Goal: Transaction & Acquisition: Purchase product/service

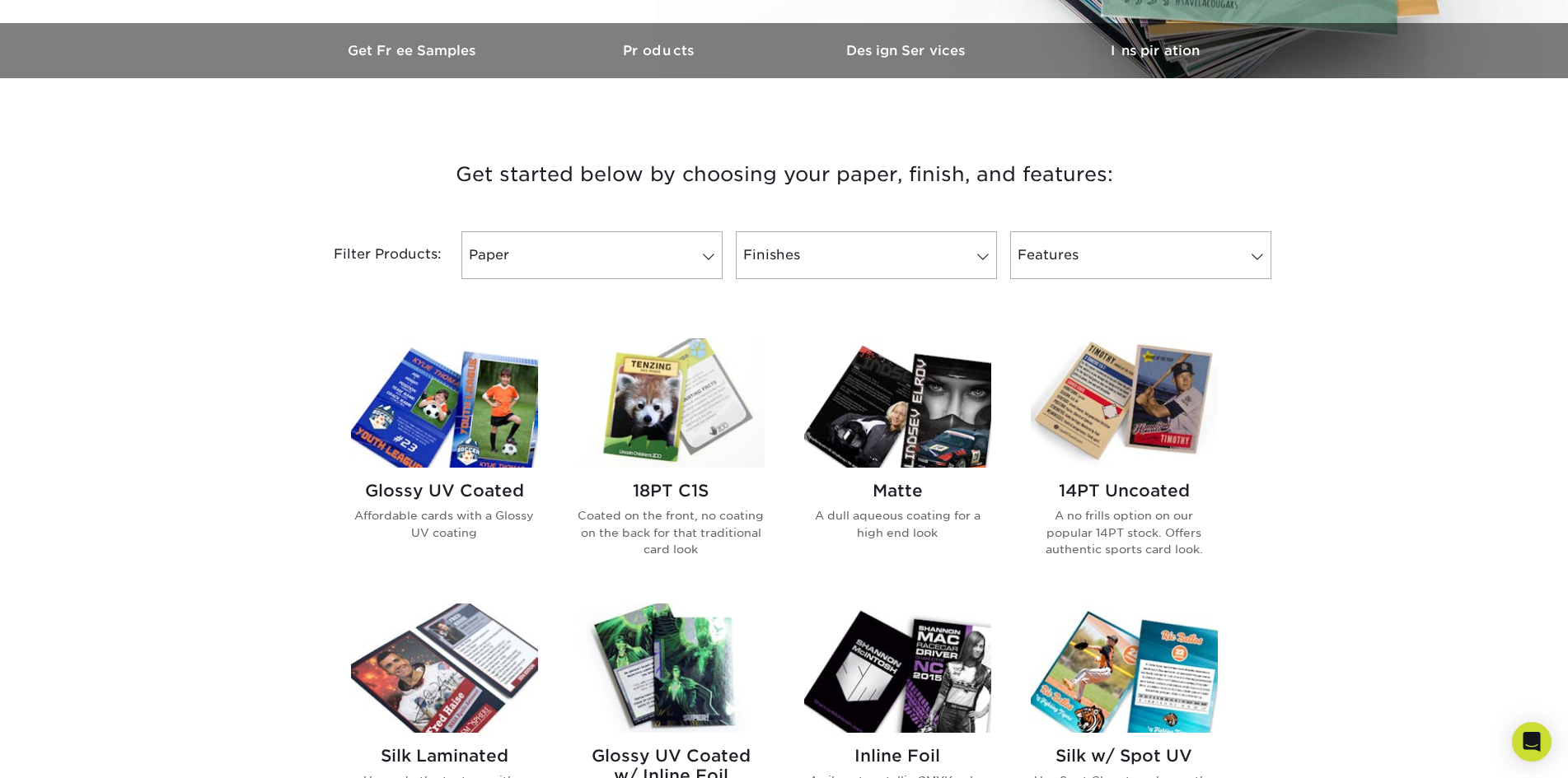
scroll to position [576, 0]
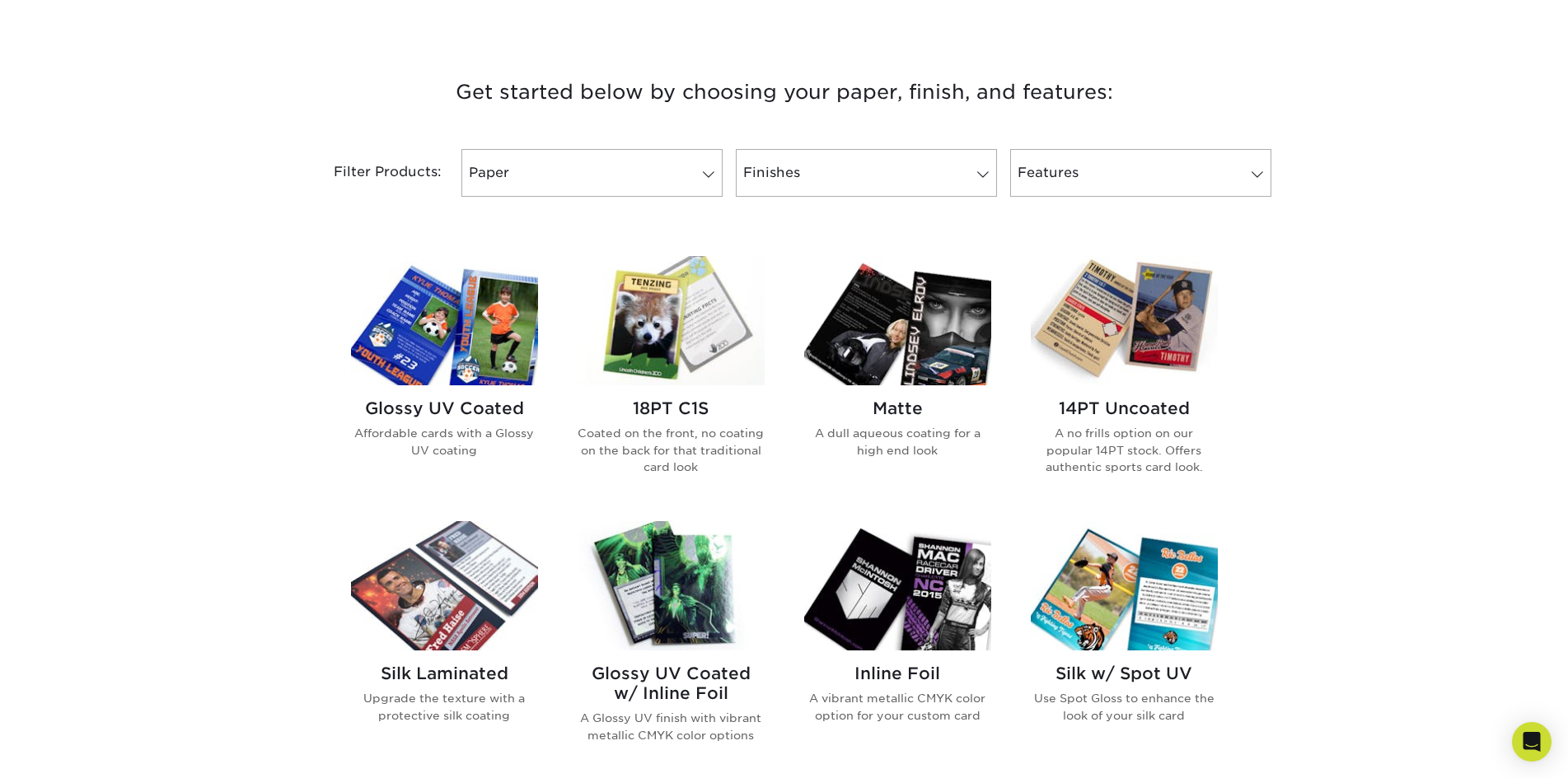
click at [491, 339] on img at bounding box center [445, 321] width 187 height 129
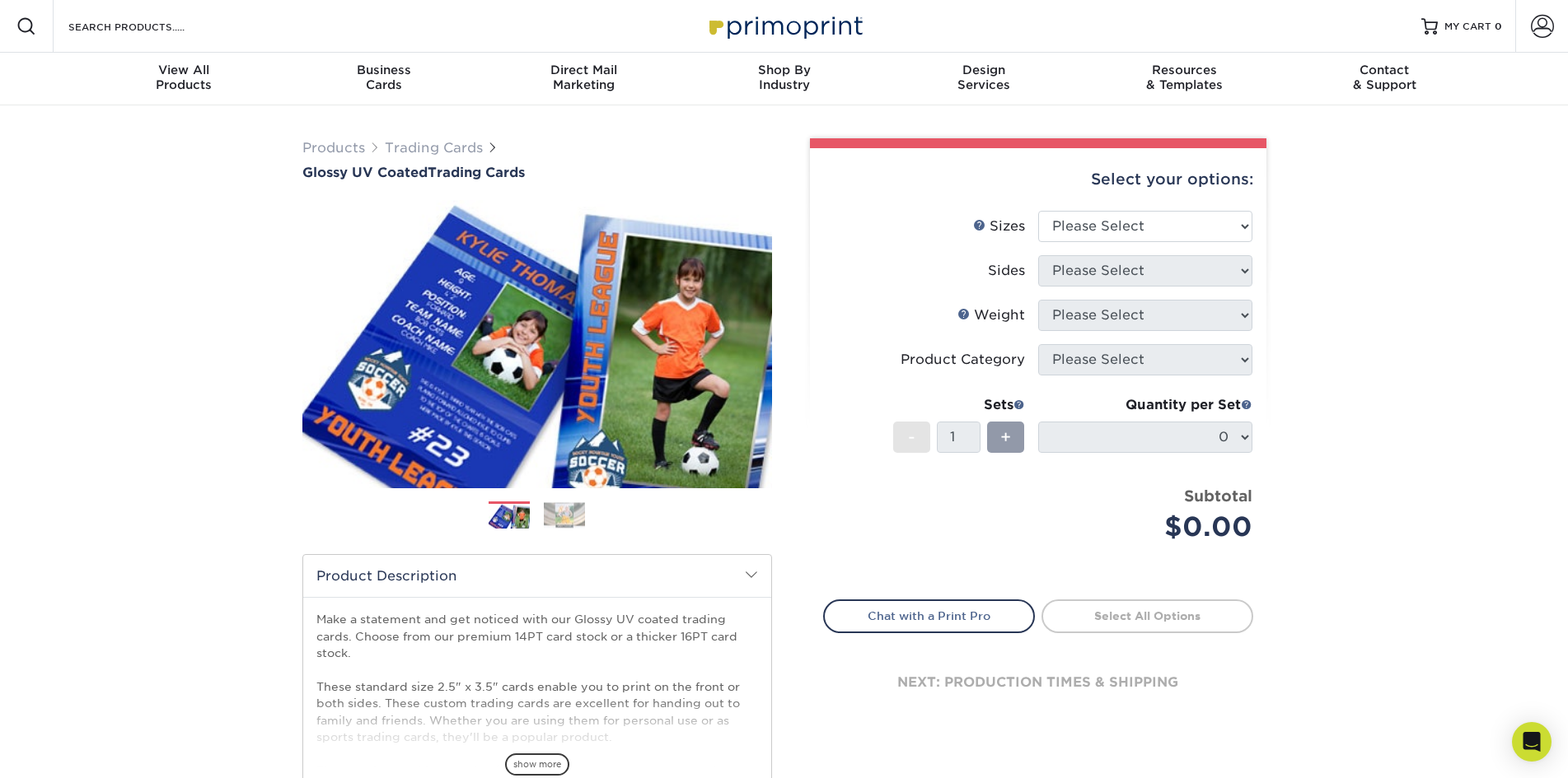
click at [1145, 245] on li "Sizes Help Sizes Please Select 2.5" x 3.5"" at bounding box center [1037, 233] width 428 height 44
click at [1140, 237] on select "Please Select 2.5" x 3.5"" at bounding box center [1146, 226] width 215 height 31
select select "2.50x3.50"
click at [1038, 211] on select "Please Select 2.5" x 3.5"" at bounding box center [1146, 226] width 215 height 31
click at [1123, 271] on select "Please Select Print Both Sides Print Front Only" at bounding box center [1146, 271] width 215 height 31
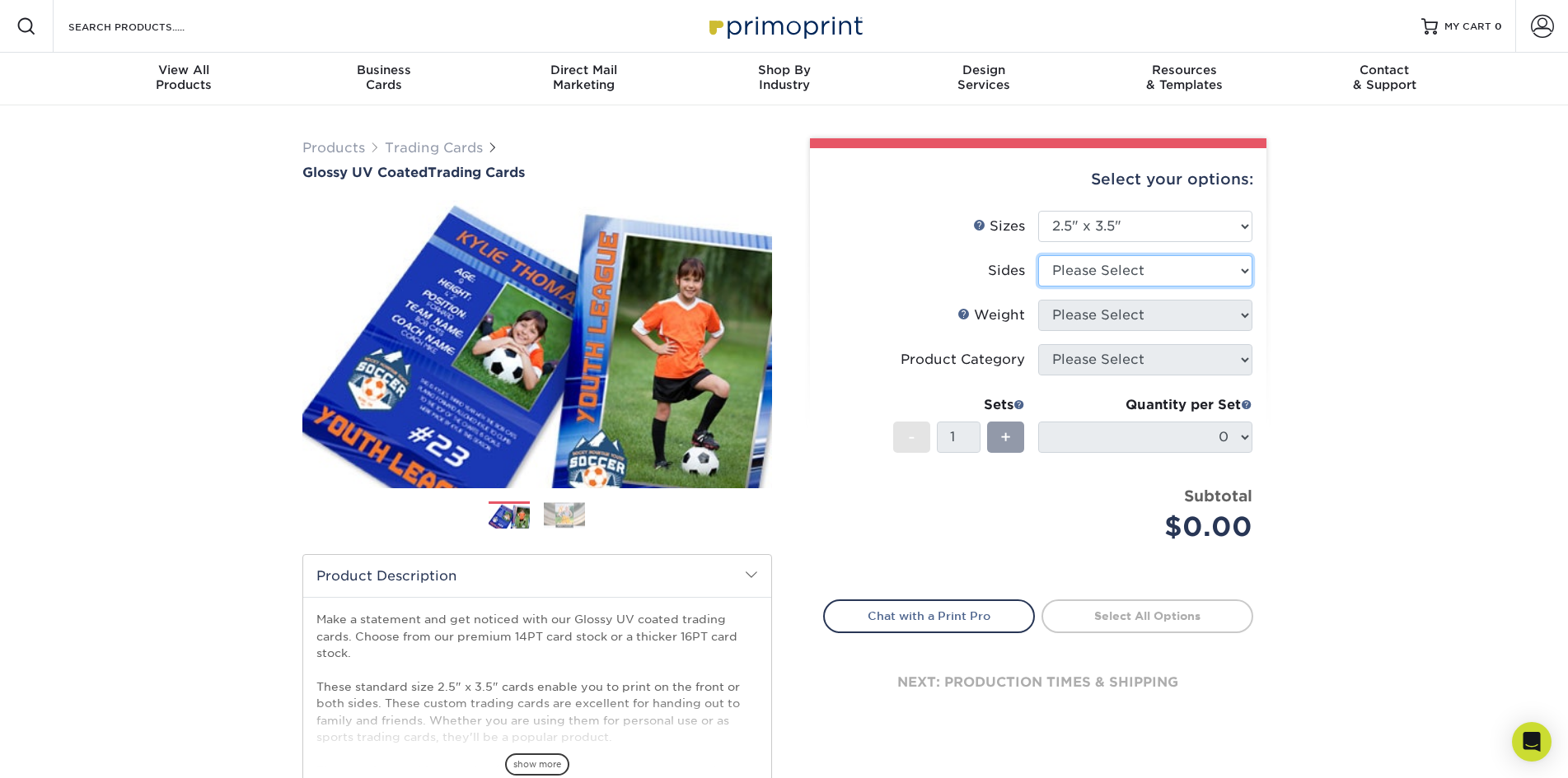
select select "13abbda7-1d64-4f25-8bb2-c179b224825d"
click at [1038, 255] on select "Please Select Print Both Sides Print Front Only" at bounding box center [1146, 271] width 215 height 31
click at [1110, 316] on select "Please Select 16PT 14PT 18PT C1S" at bounding box center [1146, 315] width 215 height 31
select select "16PT"
click at [1038, 300] on select "Please Select 16PT 14PT 18PT C1S" at bounding box center [1146, 315] width 215 height 31
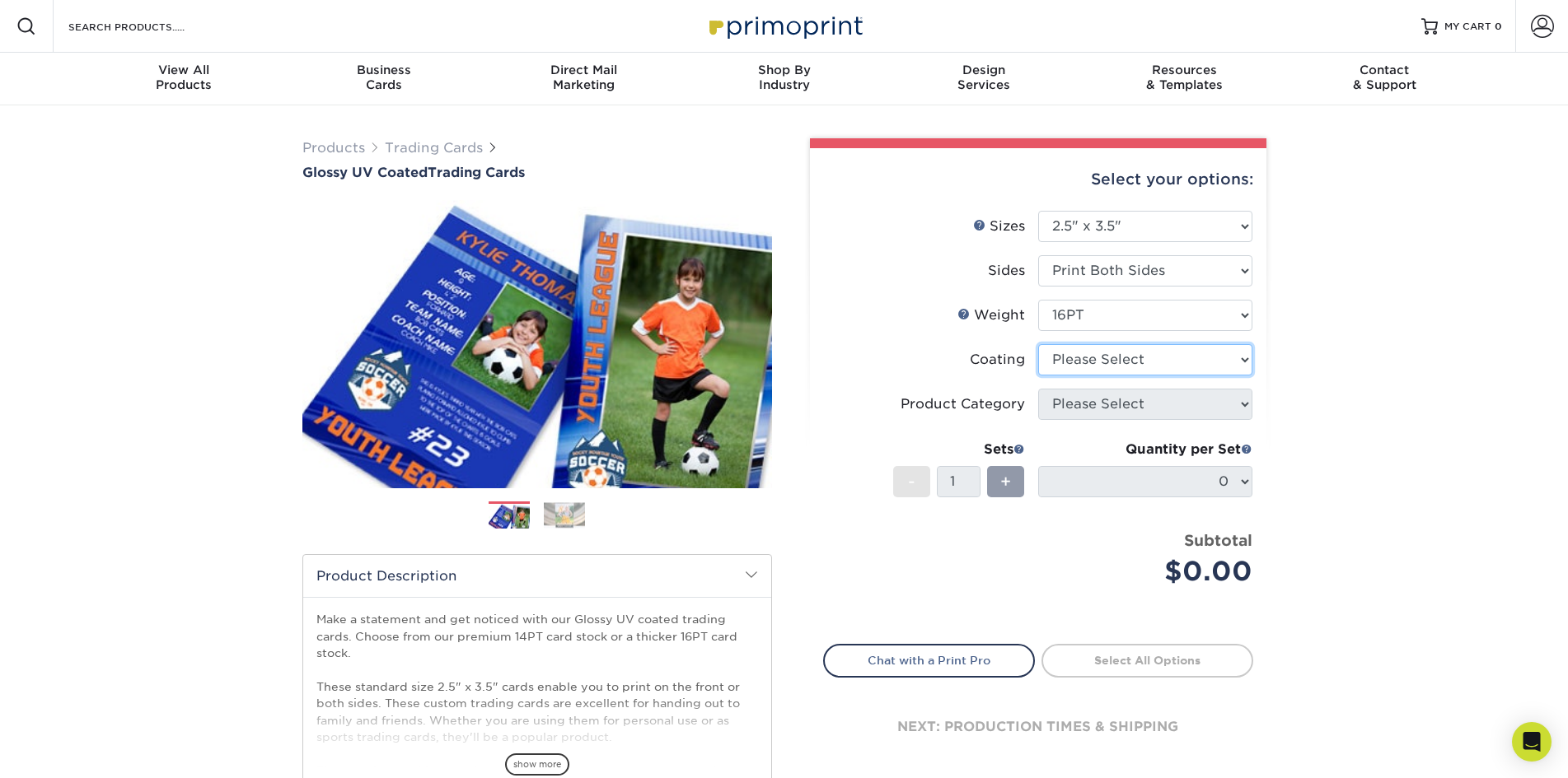
click at [1113, 358] on select at bounding box center [1146, 359] width 215 height 31
select select "1e8116af-acfc-44b1-83dc-8181aa338834"
click at [1038, 344] on select at bounding box center [1146, 359] width 215 height 31
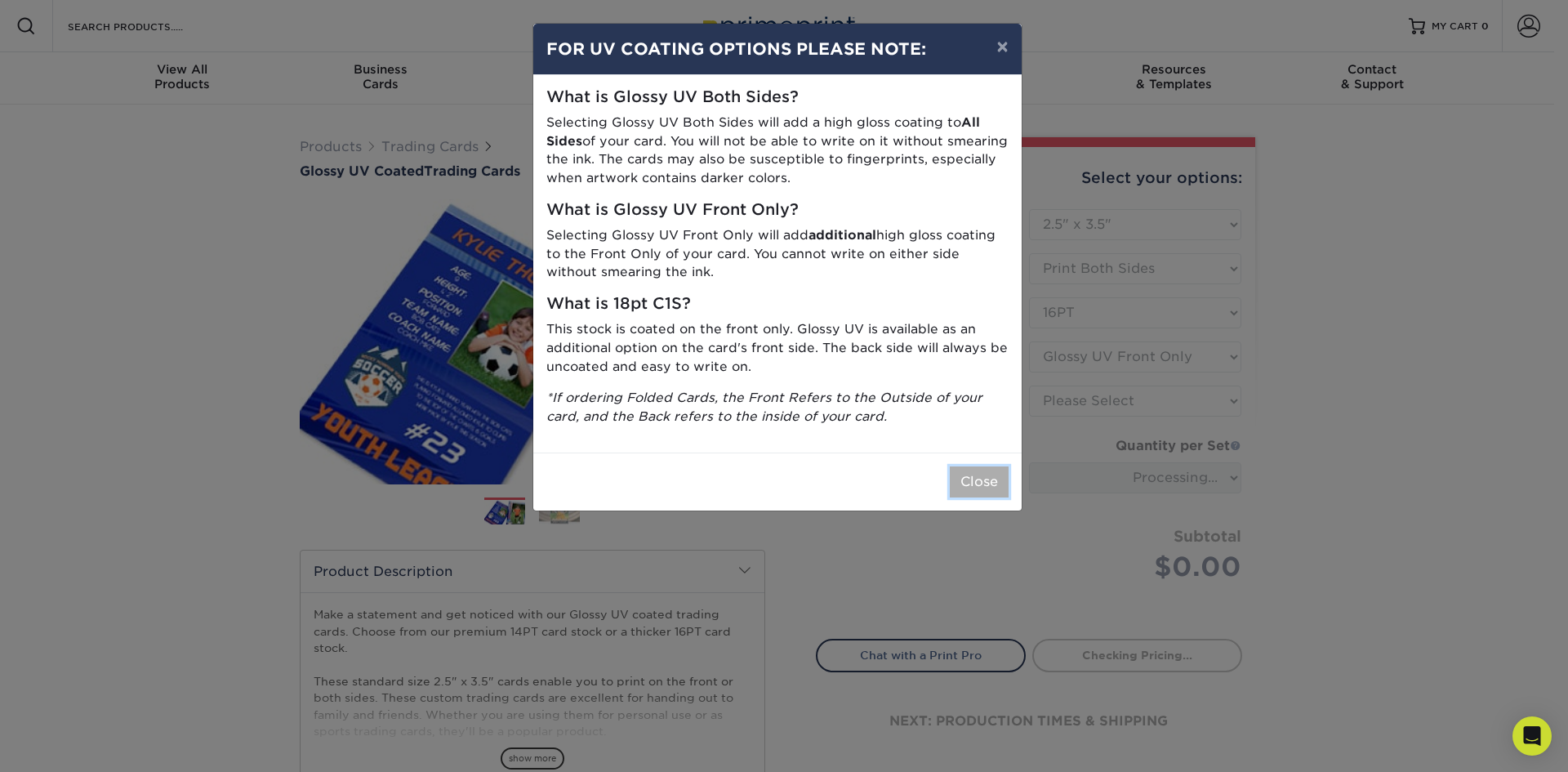
click at [977, 482] on button "Close" at bounding box center [979, 481] width 59 height 31
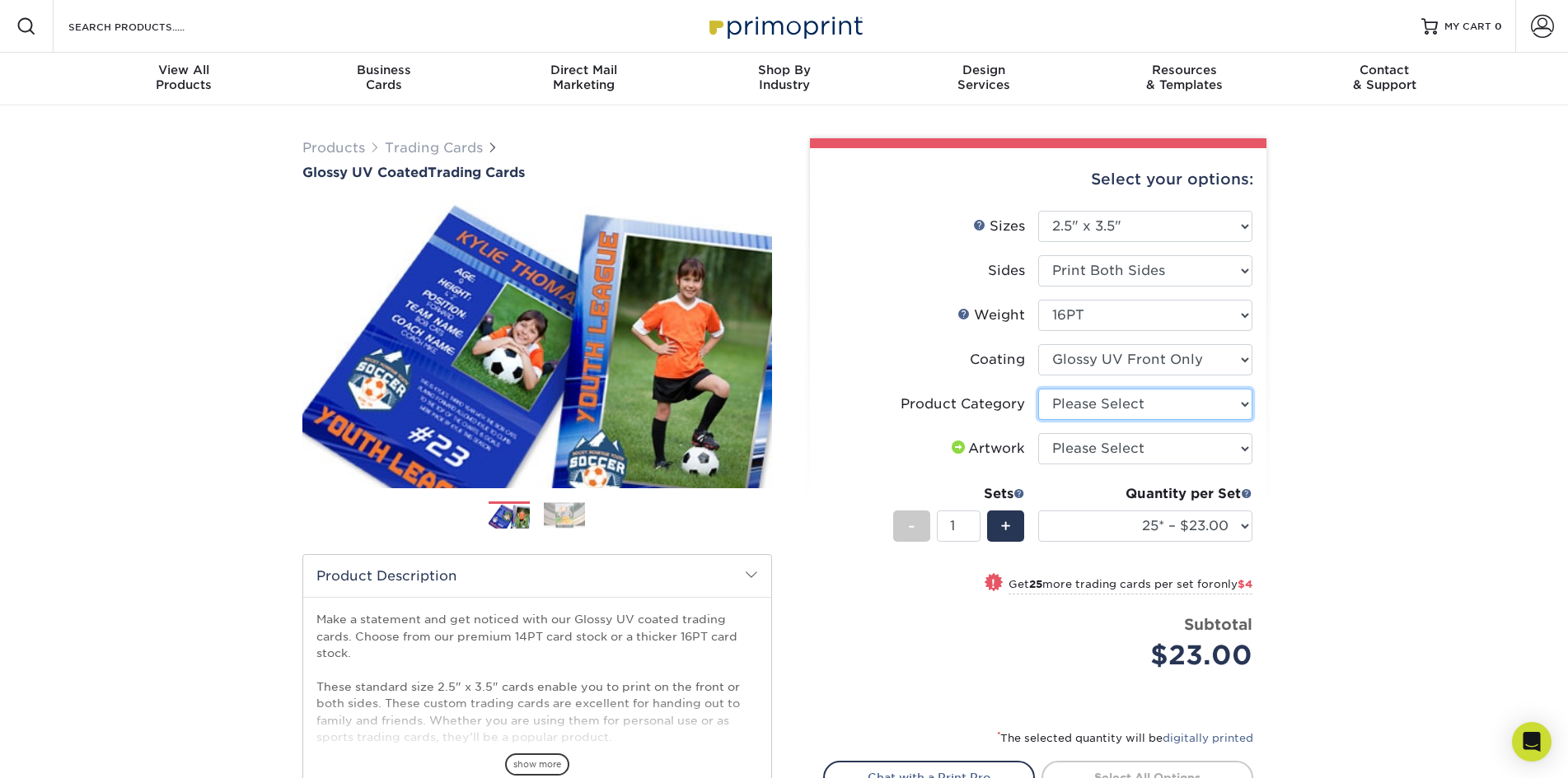
click at [1139, 407] on select "Please Select Trading Cards" at bounding box center [1146, 404] width 215 height 31
select select "c2f9bce9-36c2-409d-b101-c29d9d031e18"
click at [1038, 389] on select "Please Select Trading Cards" at bounding box center [1146, 404] width 215 height 31
click at [1186, 445] on select "Please Select I will upload files I need a design - $100" at bounding box center [1146, 449] width 215 height 31
select select "upload"
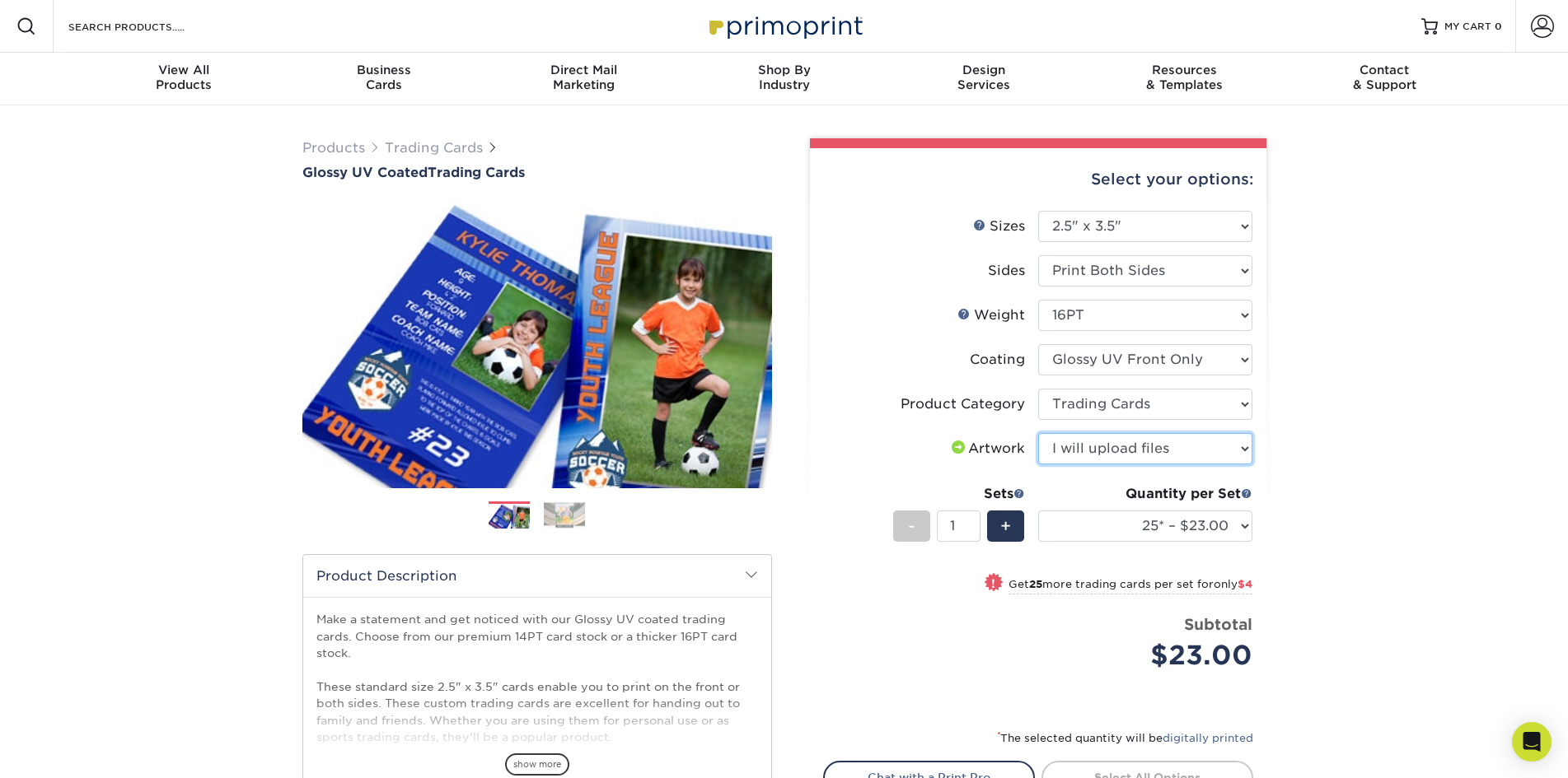
click at [1038, 433] on select "Please Select I will upload files I need a design - $100" at bounding box center [1146, 449] width 215 height 31
click at [961, 523] on input "1" at bounding box center [958, 526] width 43 height 31
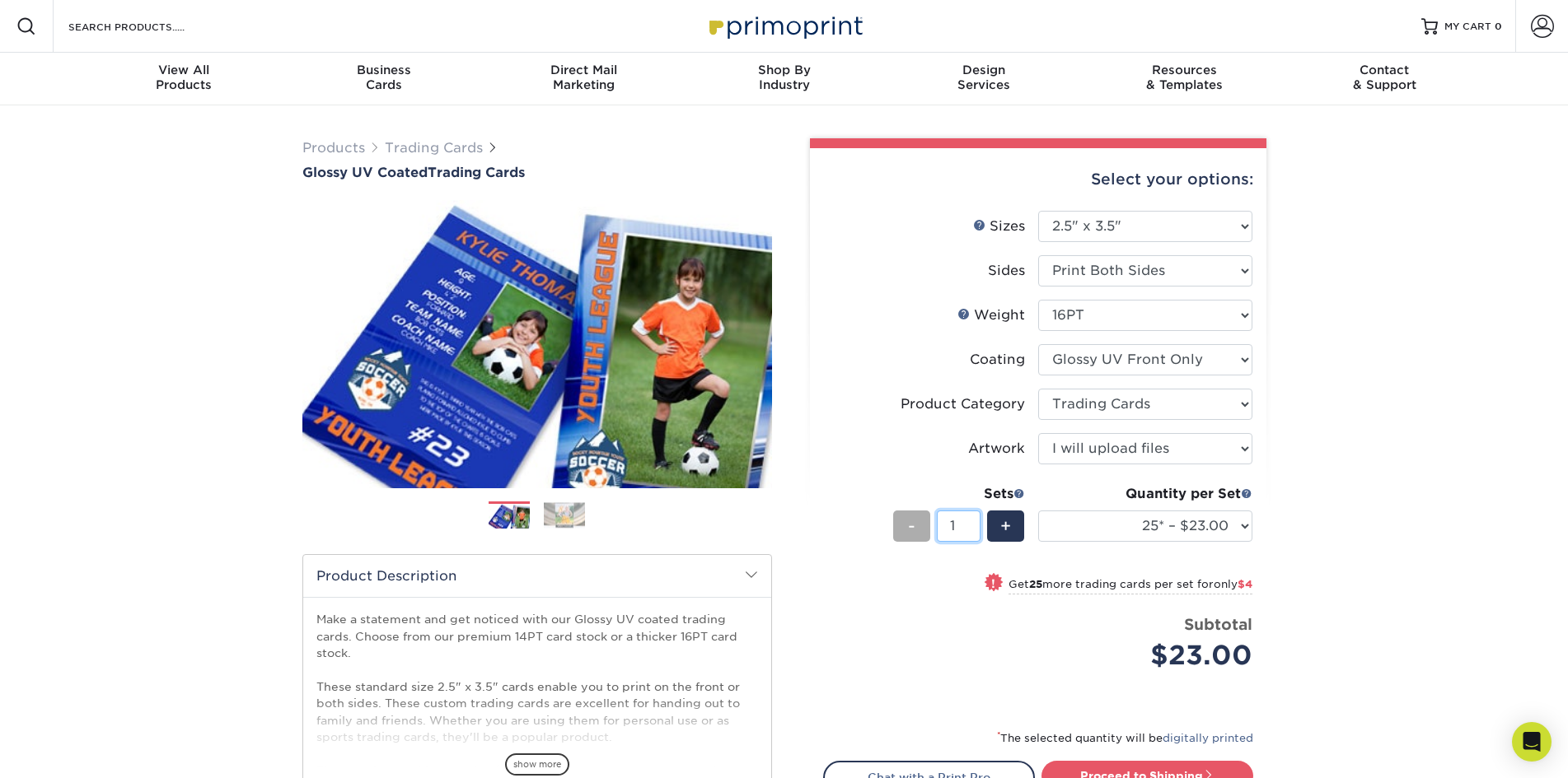
drag, startPoint x: 956, startPoint y: 525, endPoint x: 928, endPoint y: 530, distance: 28.4
click at [928, 530] on div "- 1 +" at bounding box center [959, 529] width 132 height 37
click at [1374, 571] on div "Products Trading Cards Glossy UV Coated Trading Cards Previous Next /" at bounding box center [784, 545] width 1568 height 879
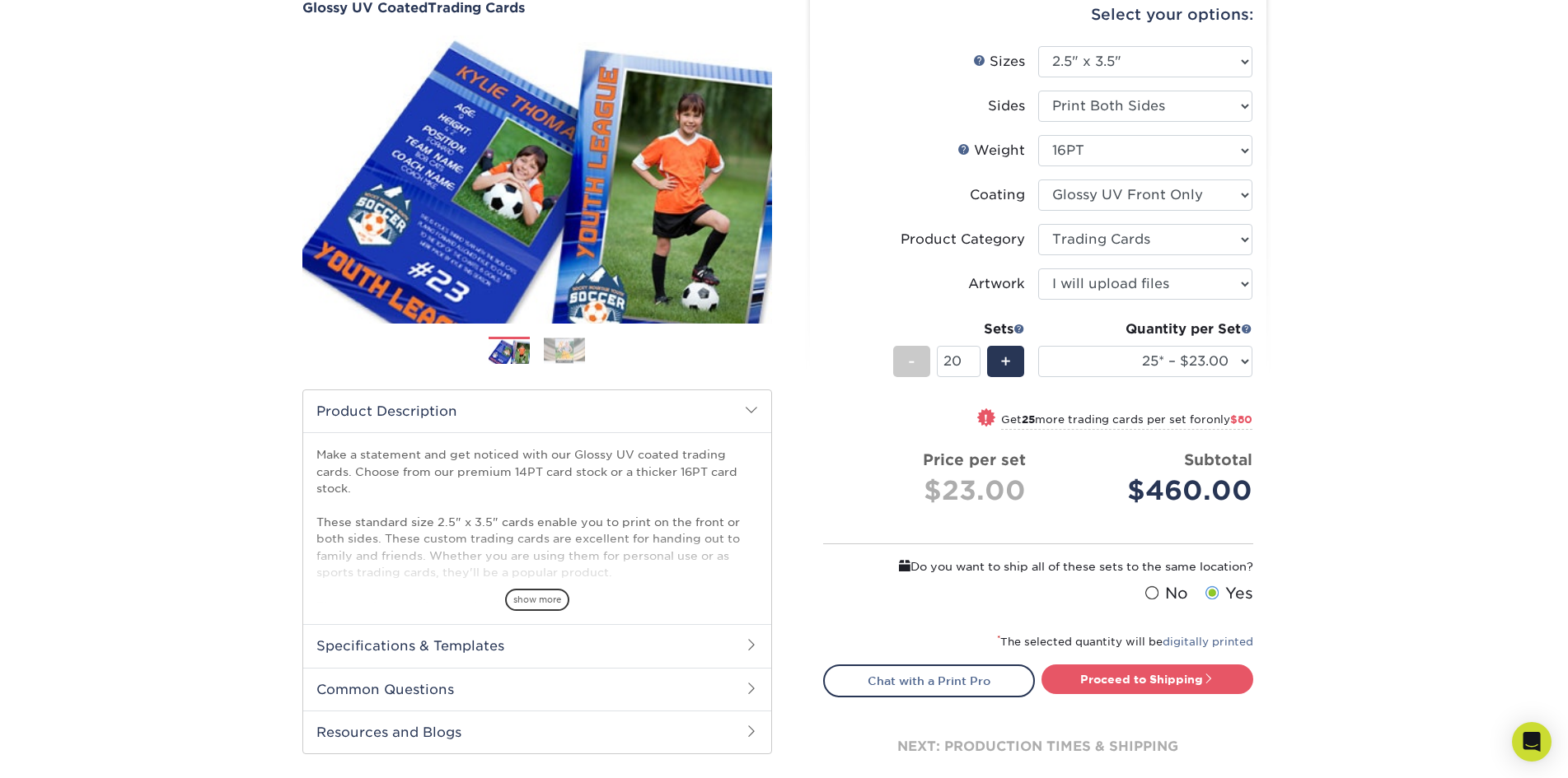
scroll to position [83, 0]
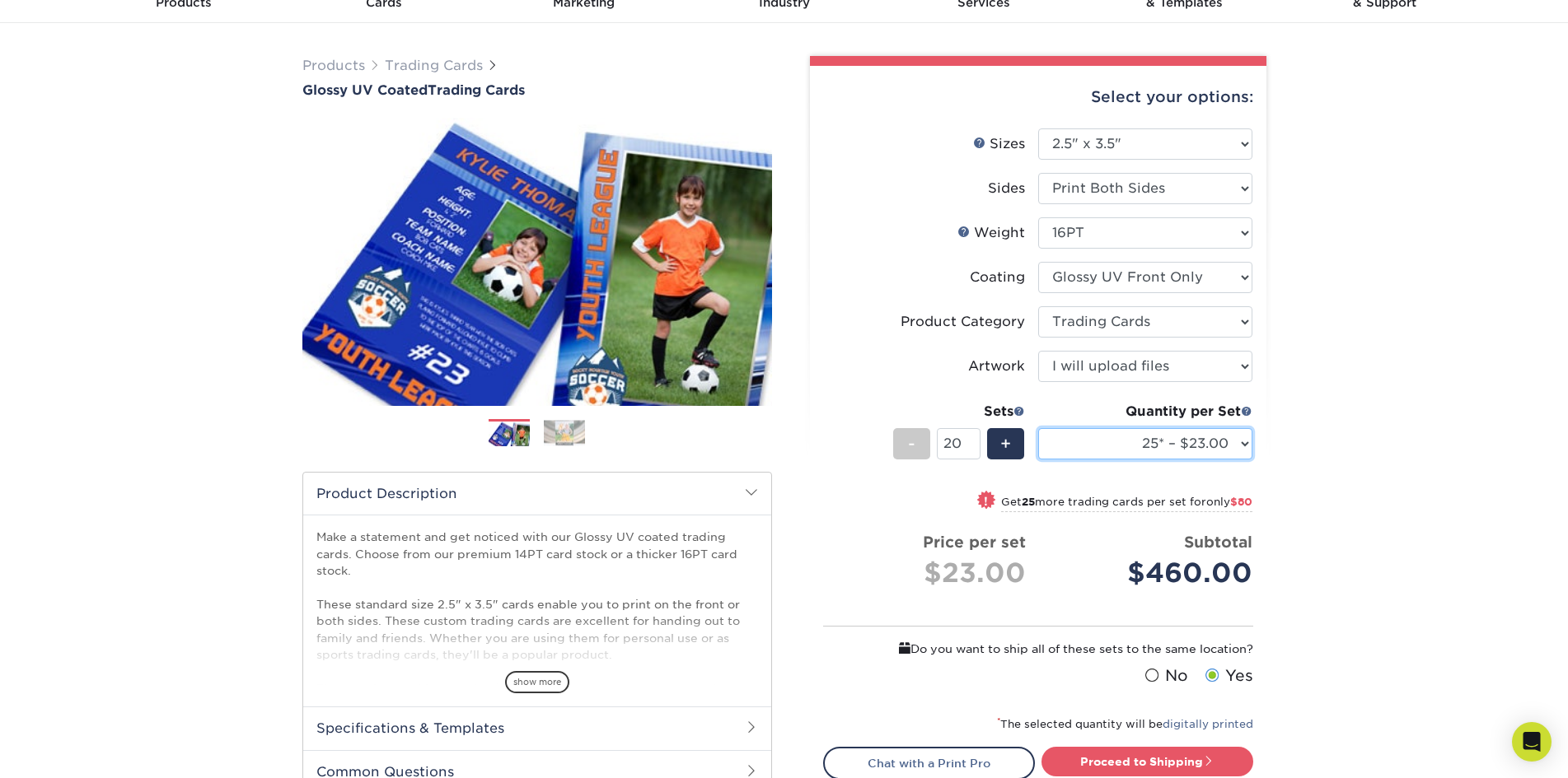
click at [1208, 452] on select "25* – $23.00 50* – $27.00 75* – $33.00 100* – $37.00 250* – $47.00 500 – $58.00…" at bounding box center [1146, 443] width 215 height 31
click at [1038, 428] on select "25* – $23.00 50* – $27.00 75* – $33.00 100* – $37.00 250* – $47.00 500 – $58.00…" at bounding box center [1146, 443] width 215 height 31
drag, startPoint x: 960, startPoint y: 445, endPoint x: 904, endPoint y: 449, distance: 56.1
click at [904, 449] on div "- 20 +" at bounding box center [959, 447] width 132 height 37
click at [1366, 510] on div "Products Trading Cards Glossy UV Coated Trading Cards Previous Next /" at bounding box center [784, 480] width 1568 height 915
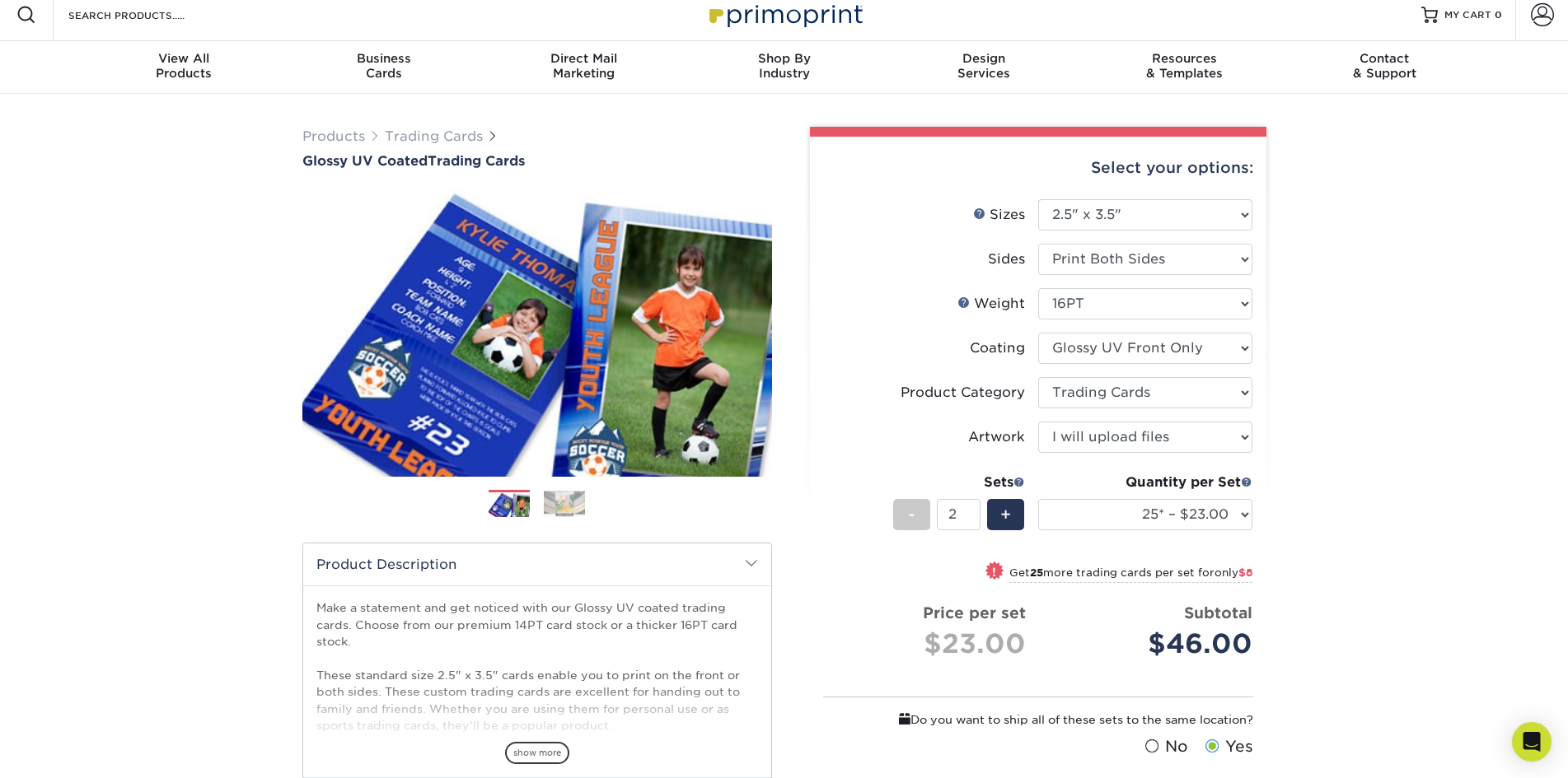
scroll to position [0, 0]
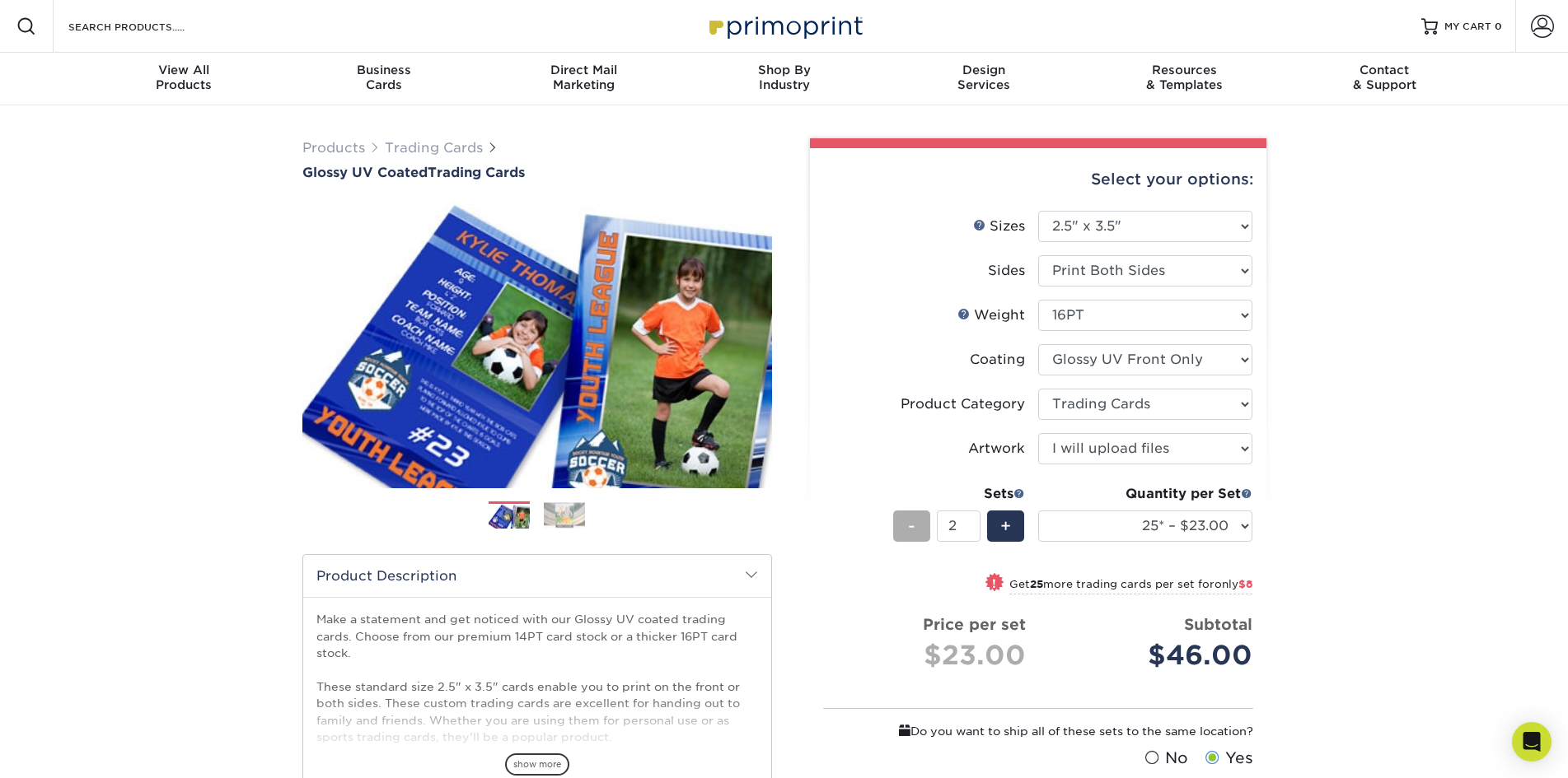
click at [916, 524] on div "-" at bounding box center [912, 526] width 37 height 31
type input "1"
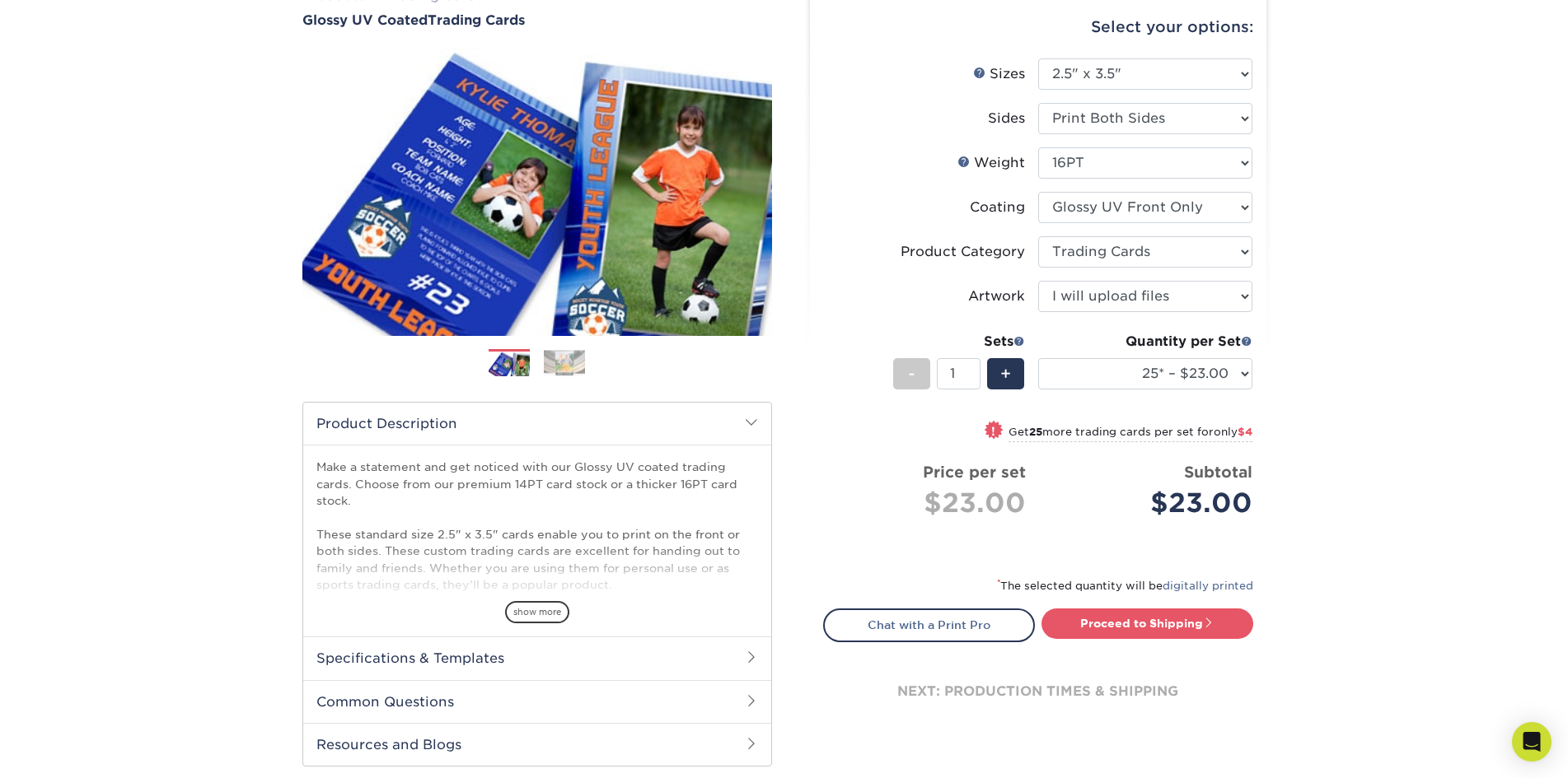
scroll to position [164, 0]
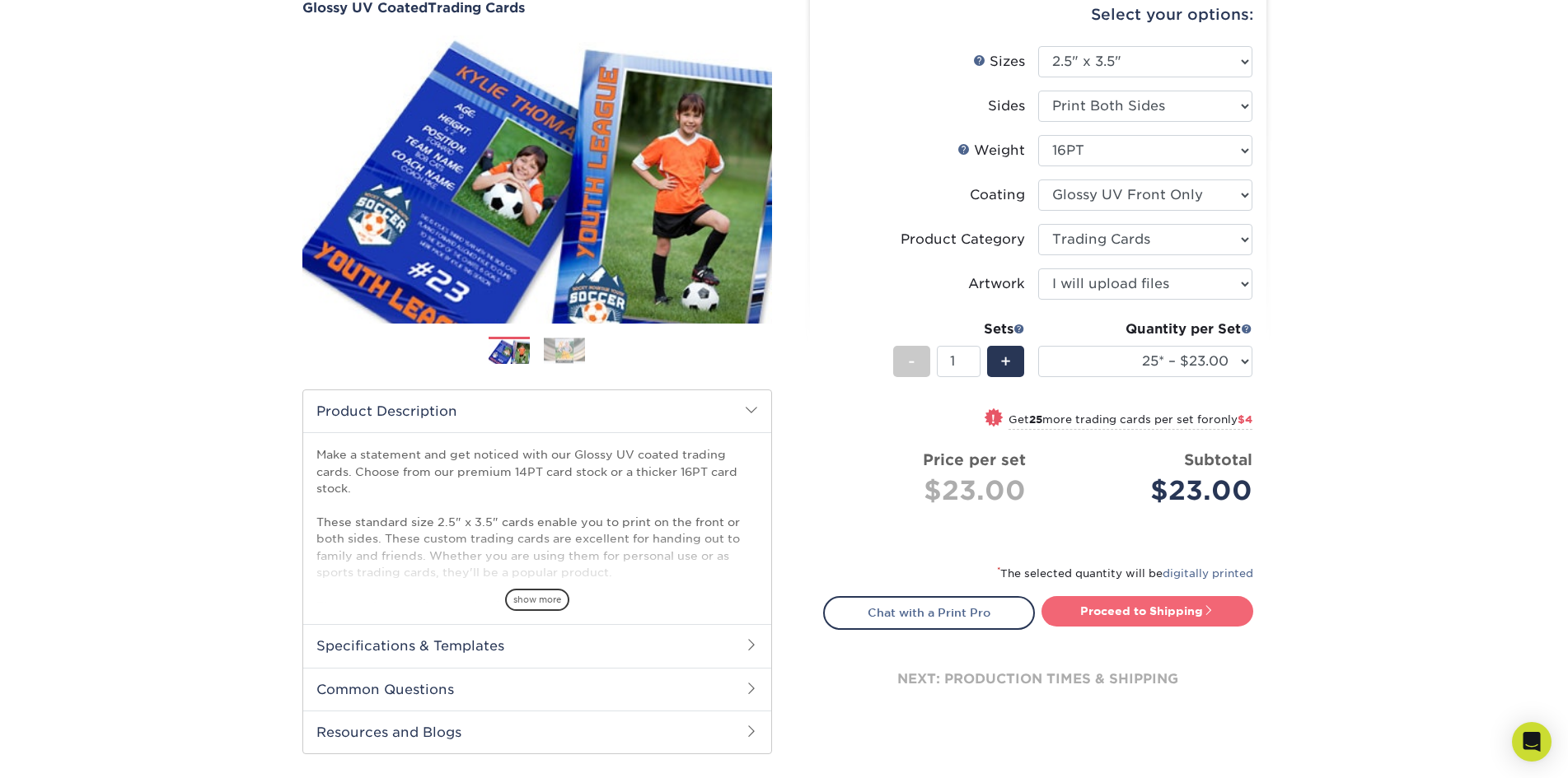
click at [1212, 615] on span at bounding box center [1209, 610] width 12 height 12
type input "Set 1"
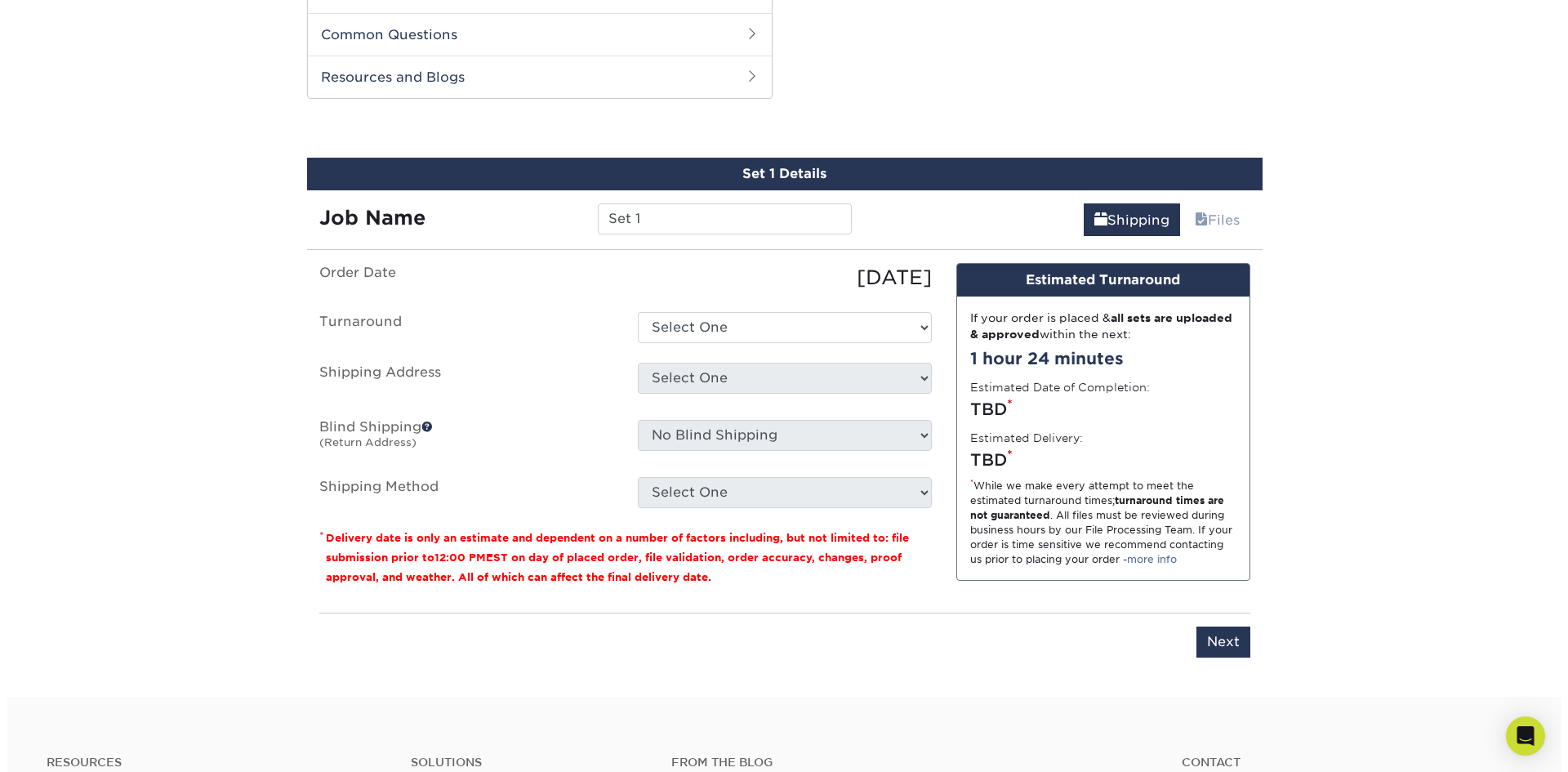
scroll to position [831, 0]
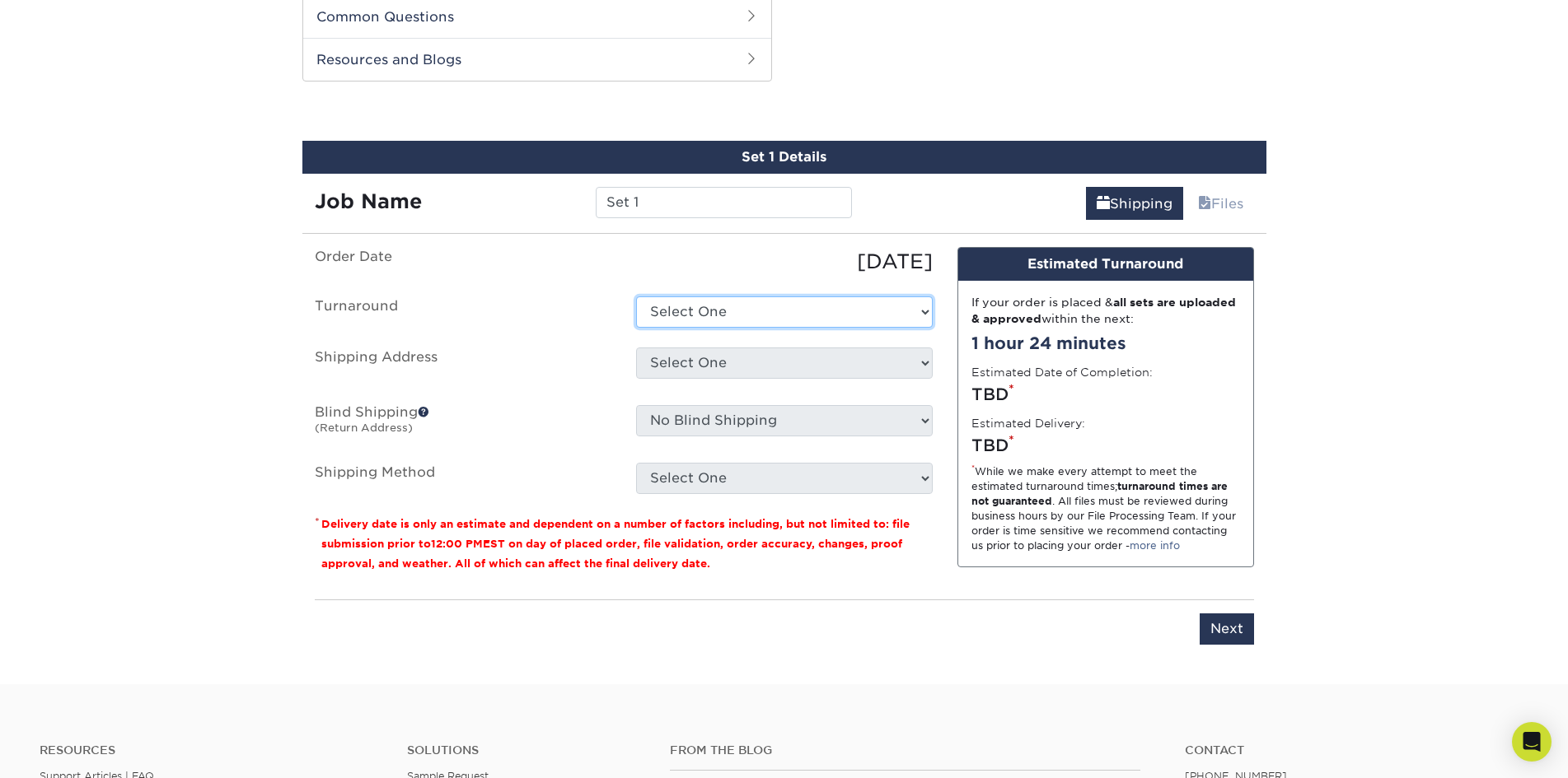
click at [756, 303] on select "Select One 2-4 Business Days 2 Day Next Business Day" at bounding box center [784, 312] width 296 height 31
select select "ac3b1bdb-2926-4c35-955b-cb9418942a62"
click at [636, 296] on select "Select One 2-4 Business Days 2 Day Next Business Day" at bounding box center [784, 312] width 296 height 31
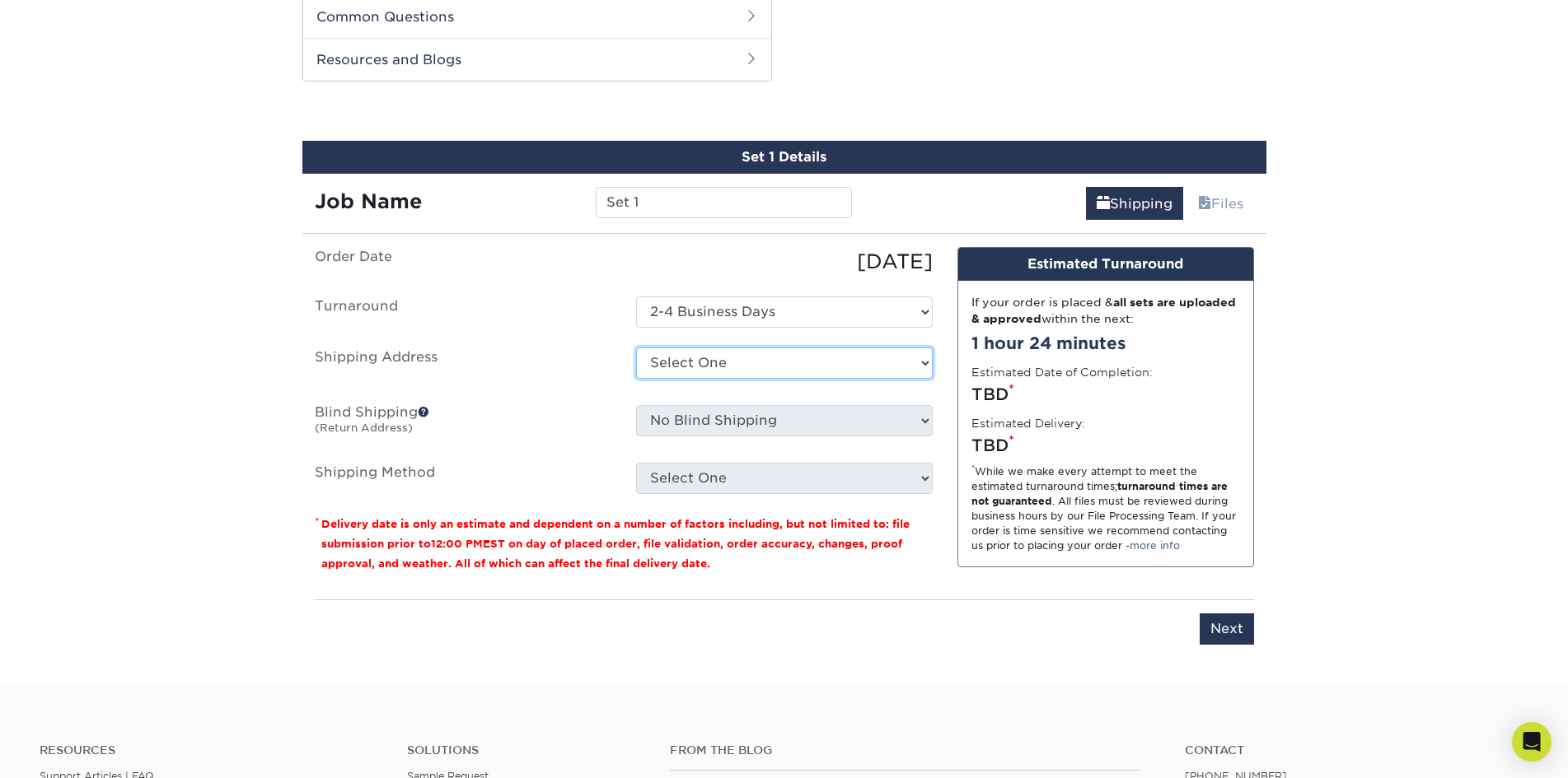
click at [740, 364] on select "Select One + Add New Address - Login" at bounding box center [784, 363] width 296 height 31
select select "newaddress"
click at [636, 347] on select "Select One + Add New Address - Login" at bounding box center [784, 363] width 296 height 31
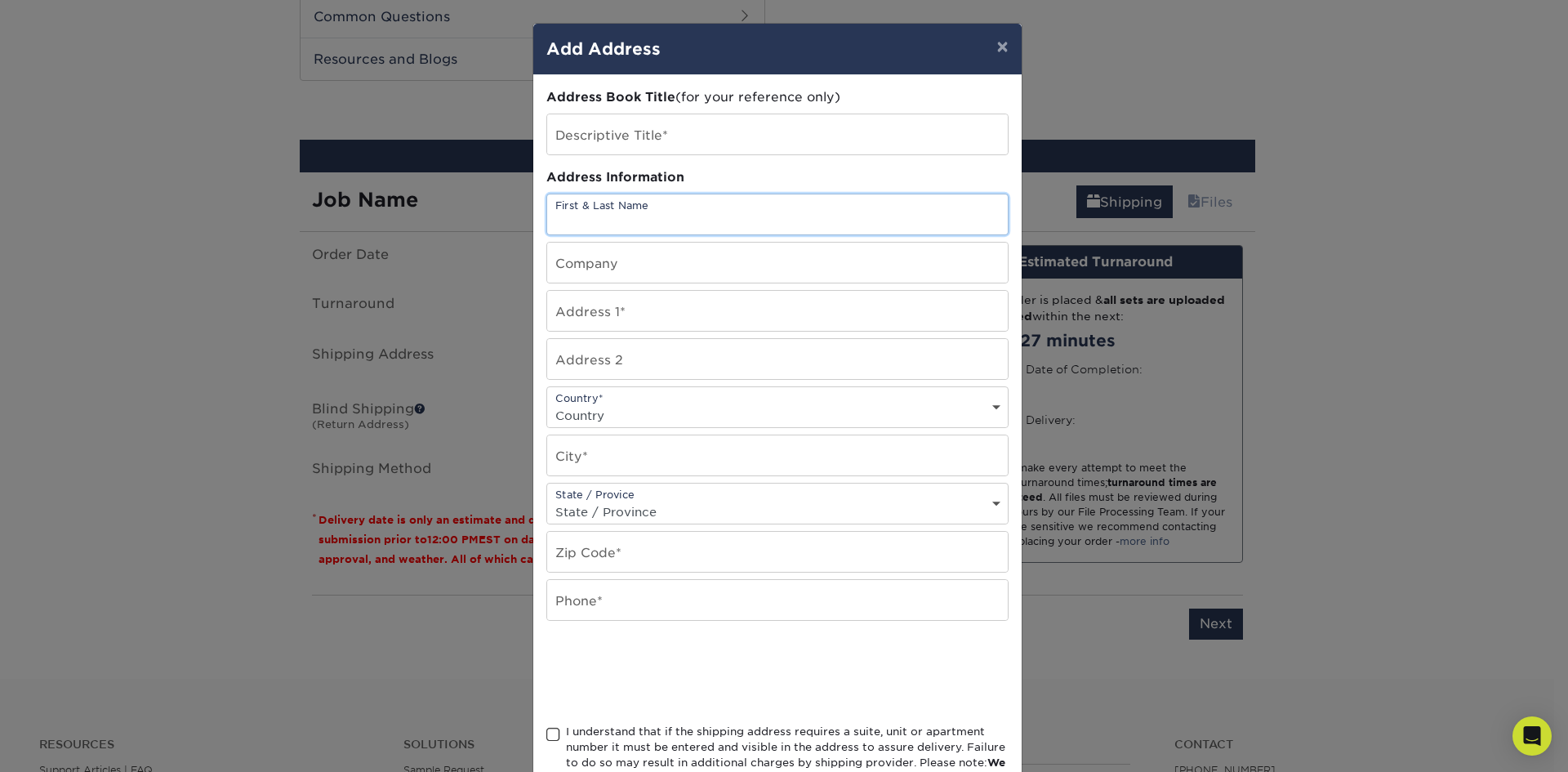
click at [643, 220] on input "text" at bounding box center [778, 214] width 461 height 40
type input "[PERSON_NAME]"
type input "White Wolf Custom Apparel & Design"
type input "[STREET_ADDRESS]"
select select "US"
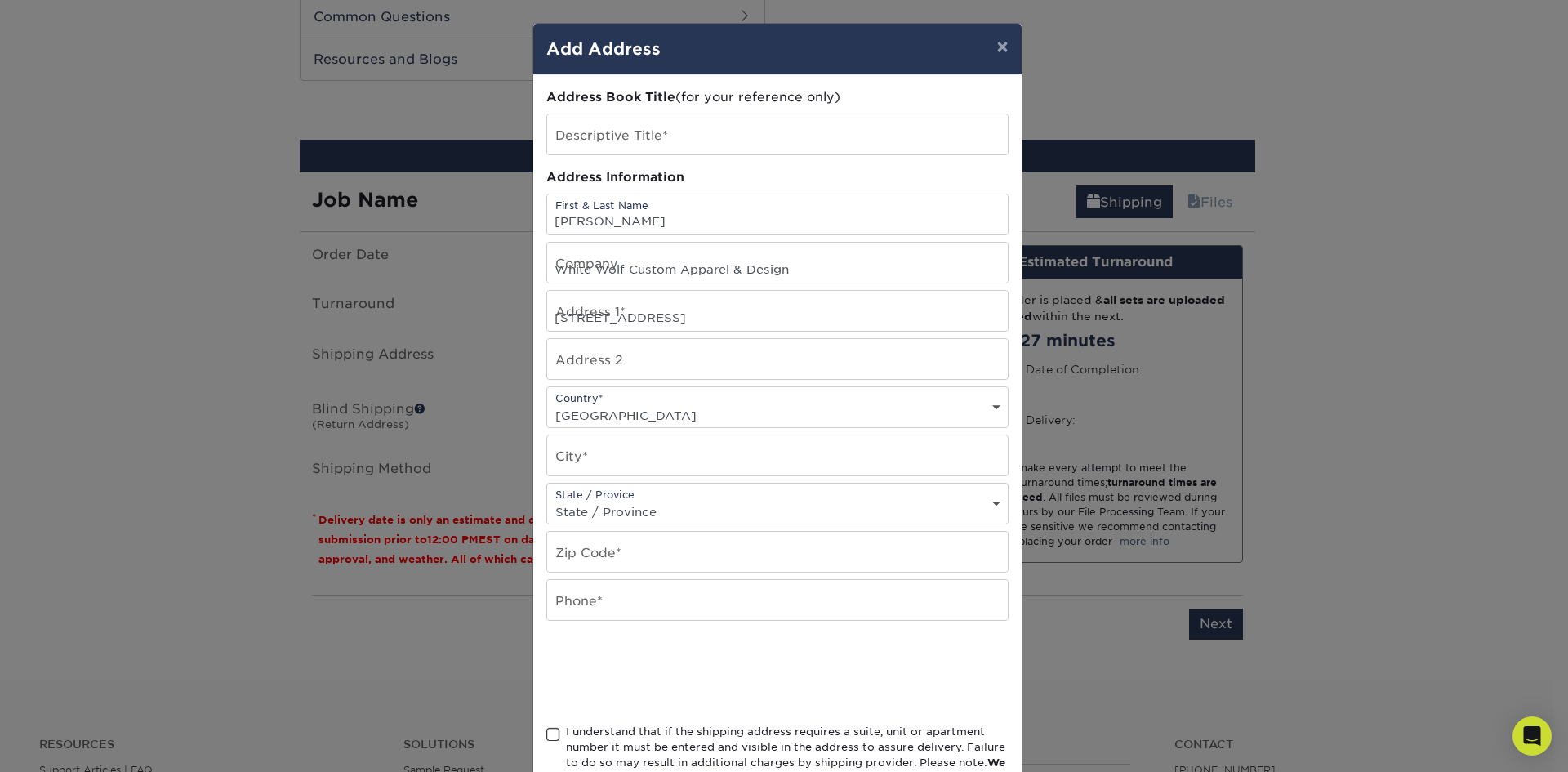
type input "[GEOGRAPHIC_DATA]"
select select "MN"
type input "56345"
type input "3202328434"
type input "[PERSON_NAME] [PERSON_NAME]"
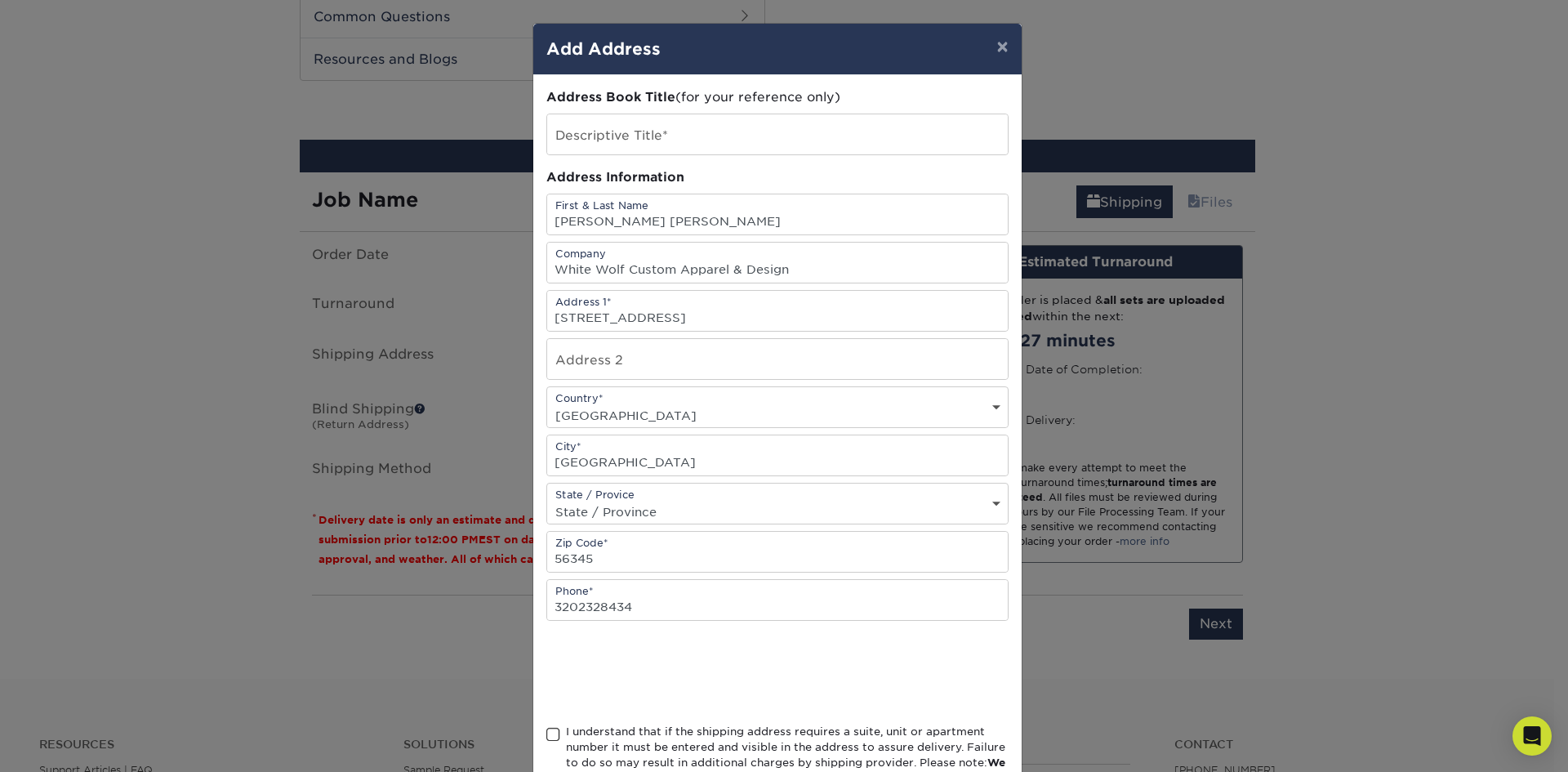
click at [792, 168] on div "Address Information" at bounding box center [778, 177] width 463 height 19
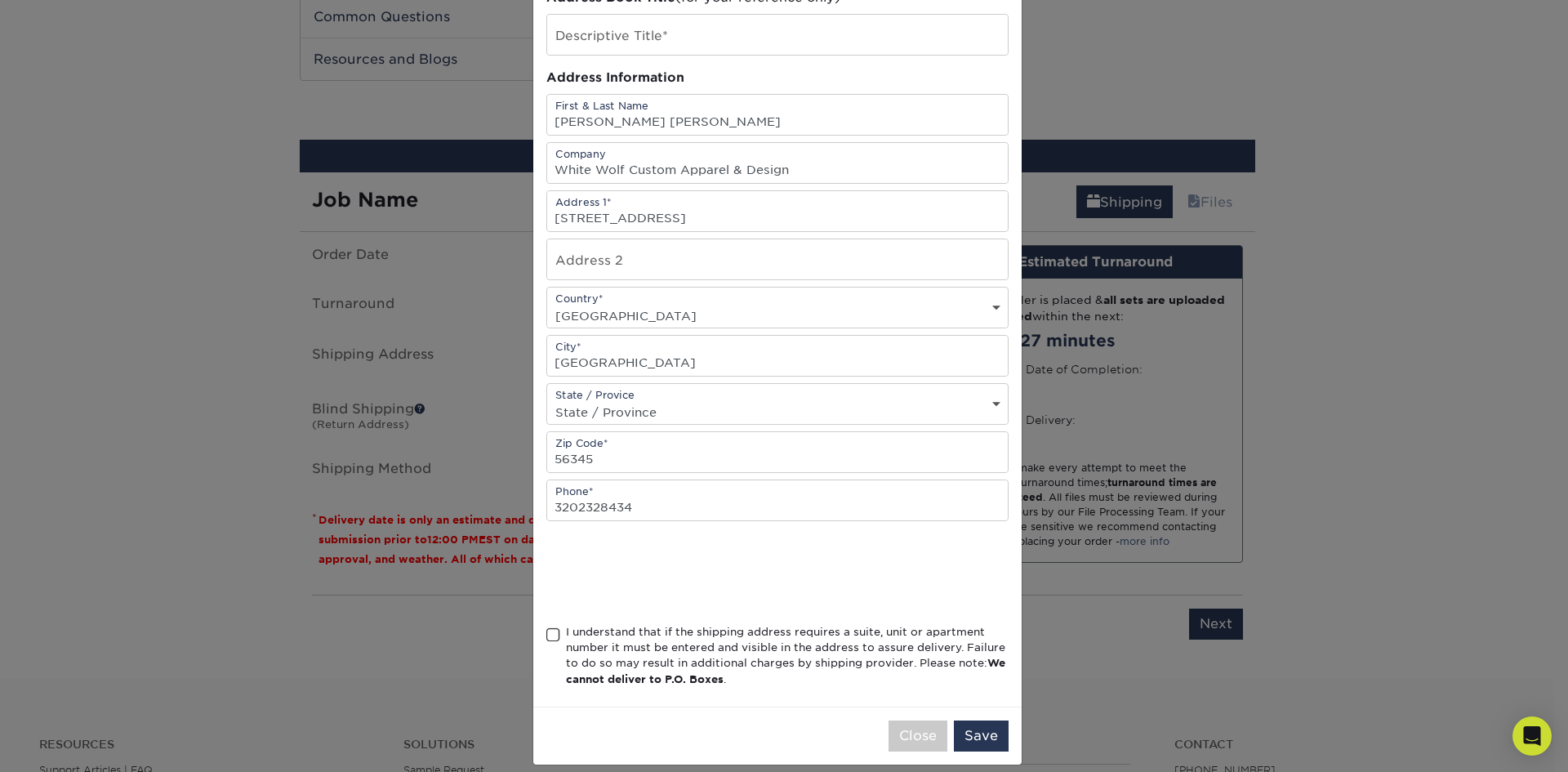
scroll to position [116, 0]
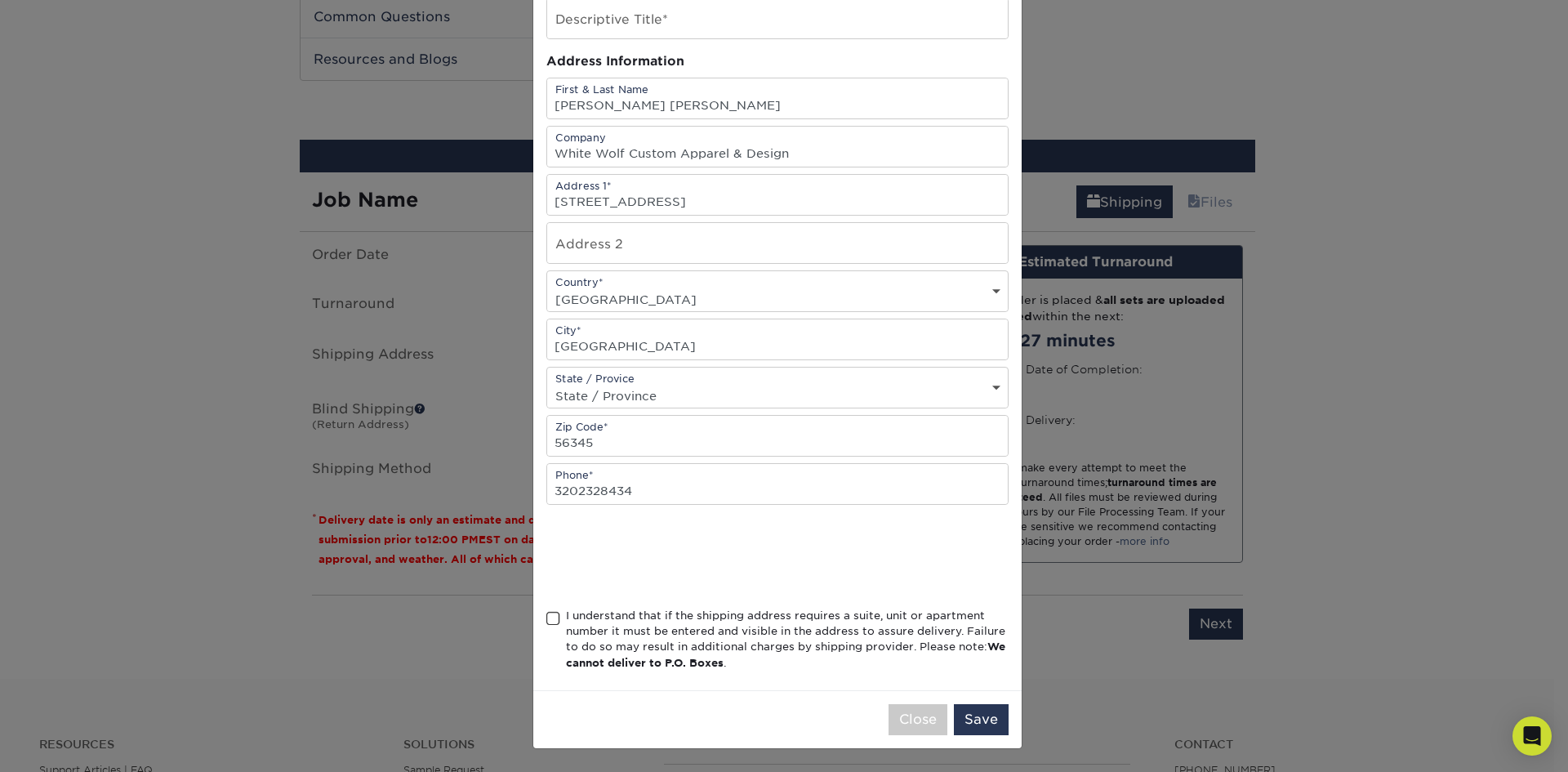
click at [553, 620] on div "I understand that if the shipping address requires a suite, unit or apartment n…" at bounding box center [778, 643] width 463 height 70
click at [546, 622] on span at bounding box center [553, 619] width 14 height 15
click at [0, 0] on input "I understand that if the shipping address requires a suite, unit or apartment n…" at bounding box center [0, 0] width 0 height 0
click at [988, 726] on button "Save" at bounding box center [981, 720] width 55 height 31
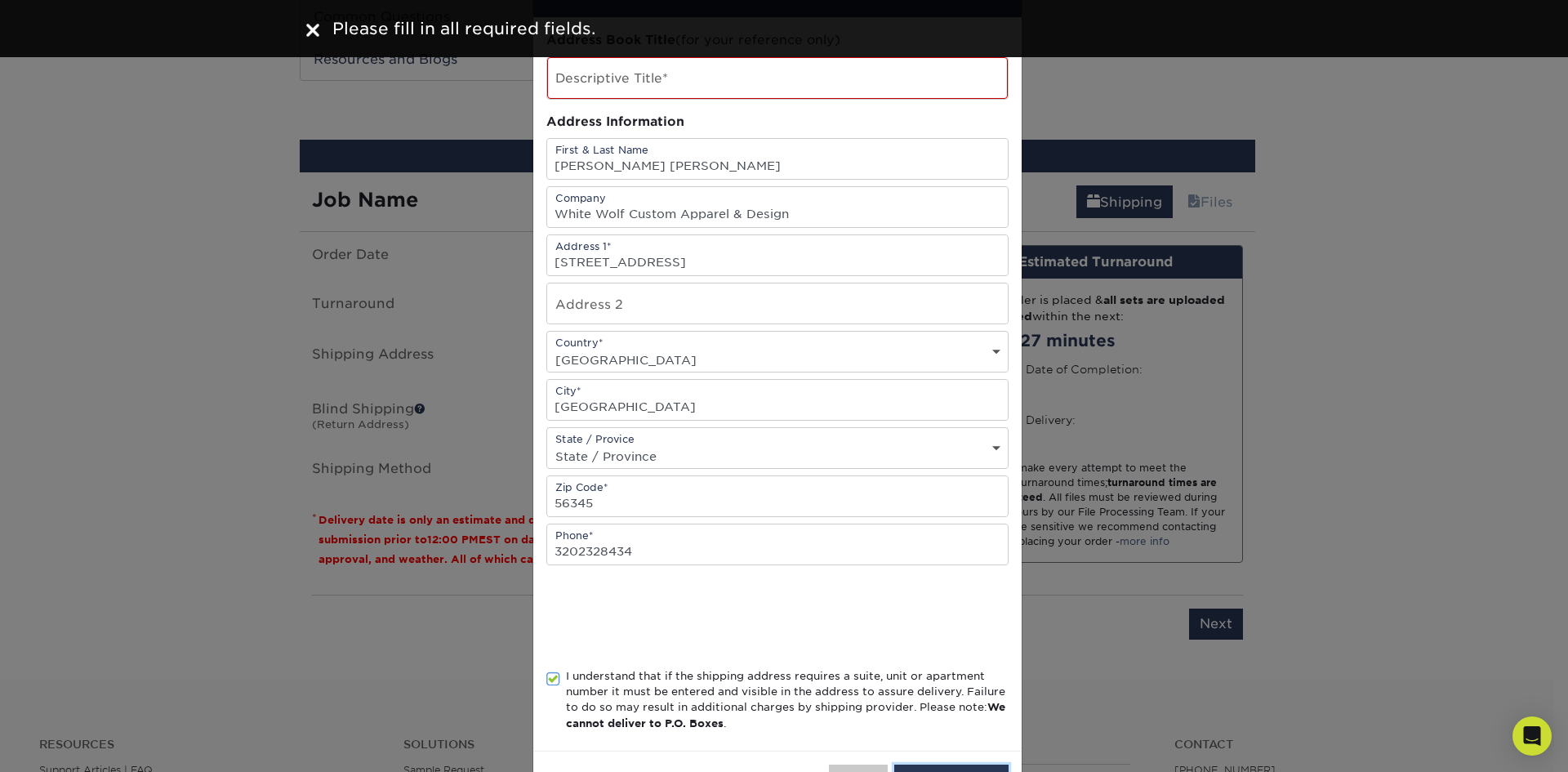
scroll to position [0, 0]
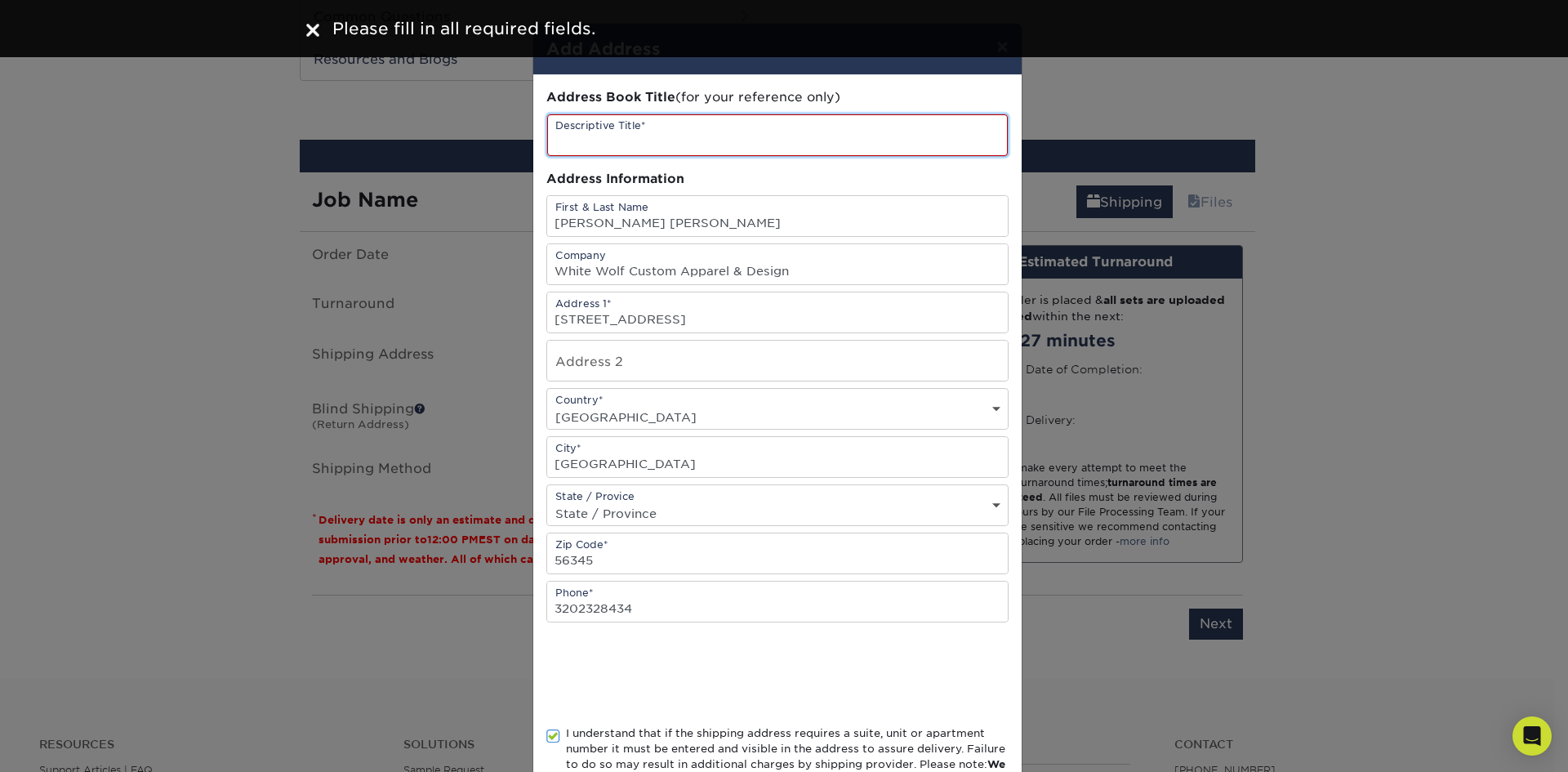
click at [659, 134] on input "text" at bounding box center [778, 134] width 461 height 41
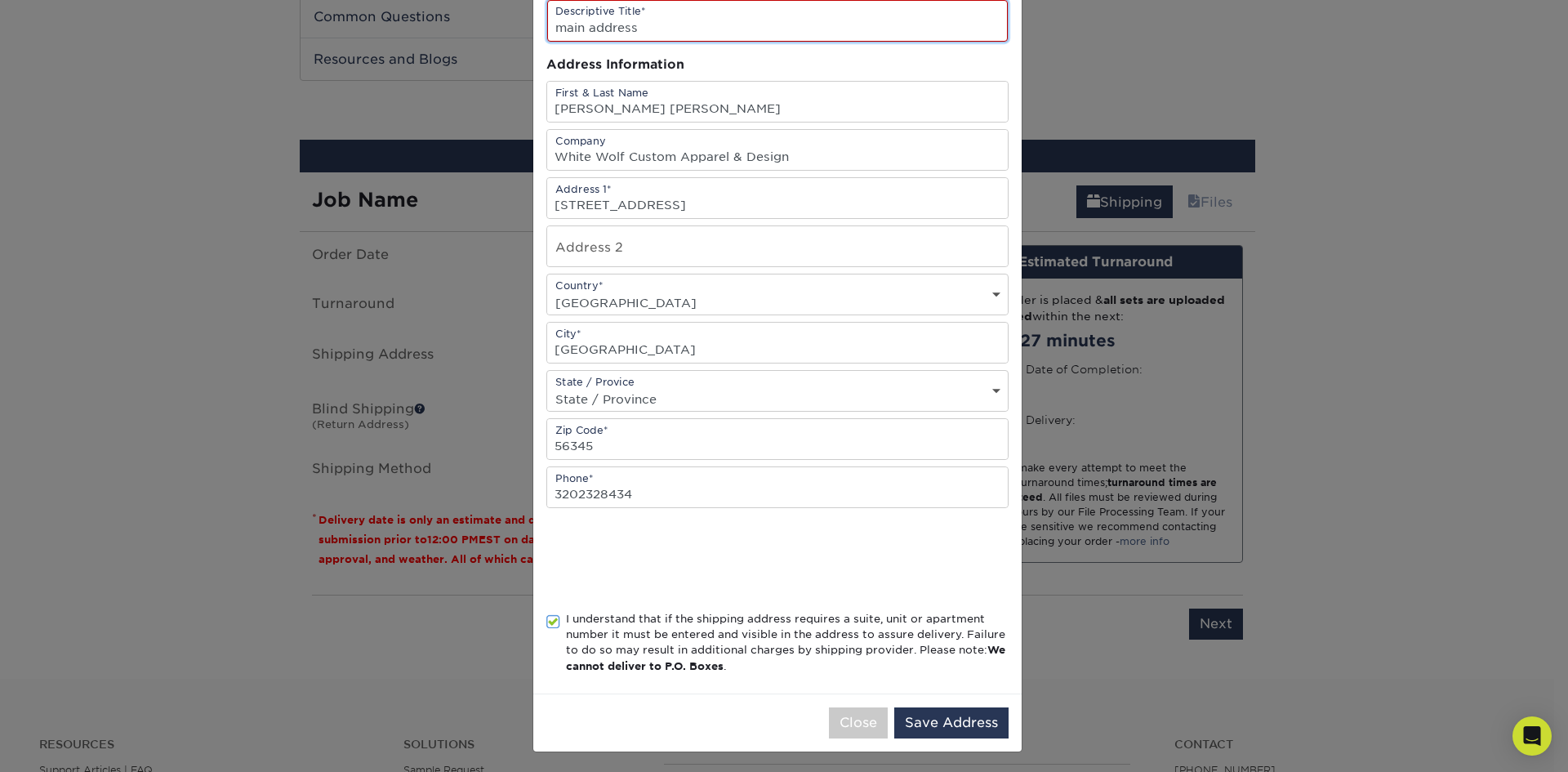
scroll to position [117, 0]
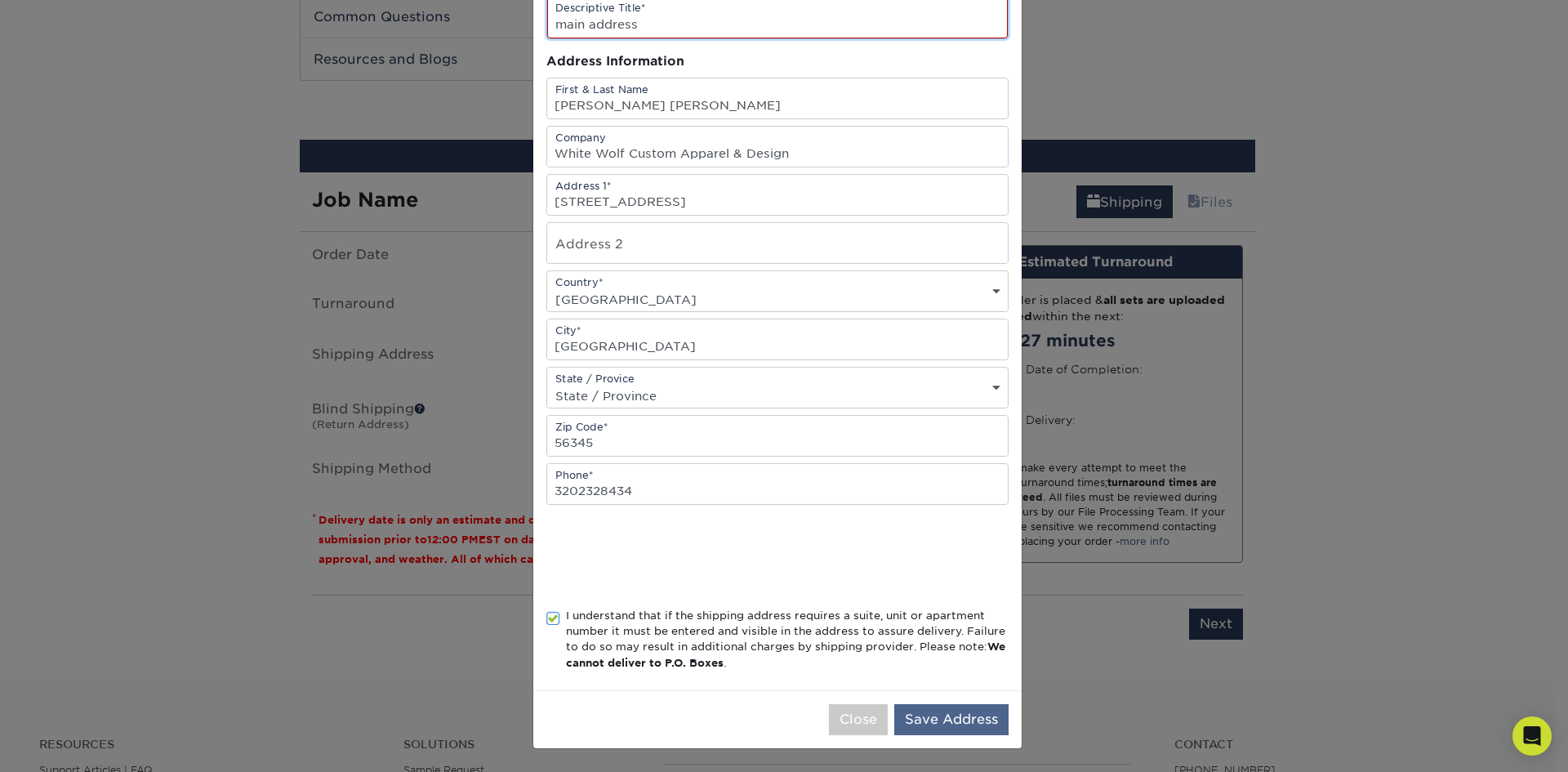
type input "main address"
click at [951, 726] on button "Save Address" at bounding box center [951, 720] width 114 height 31
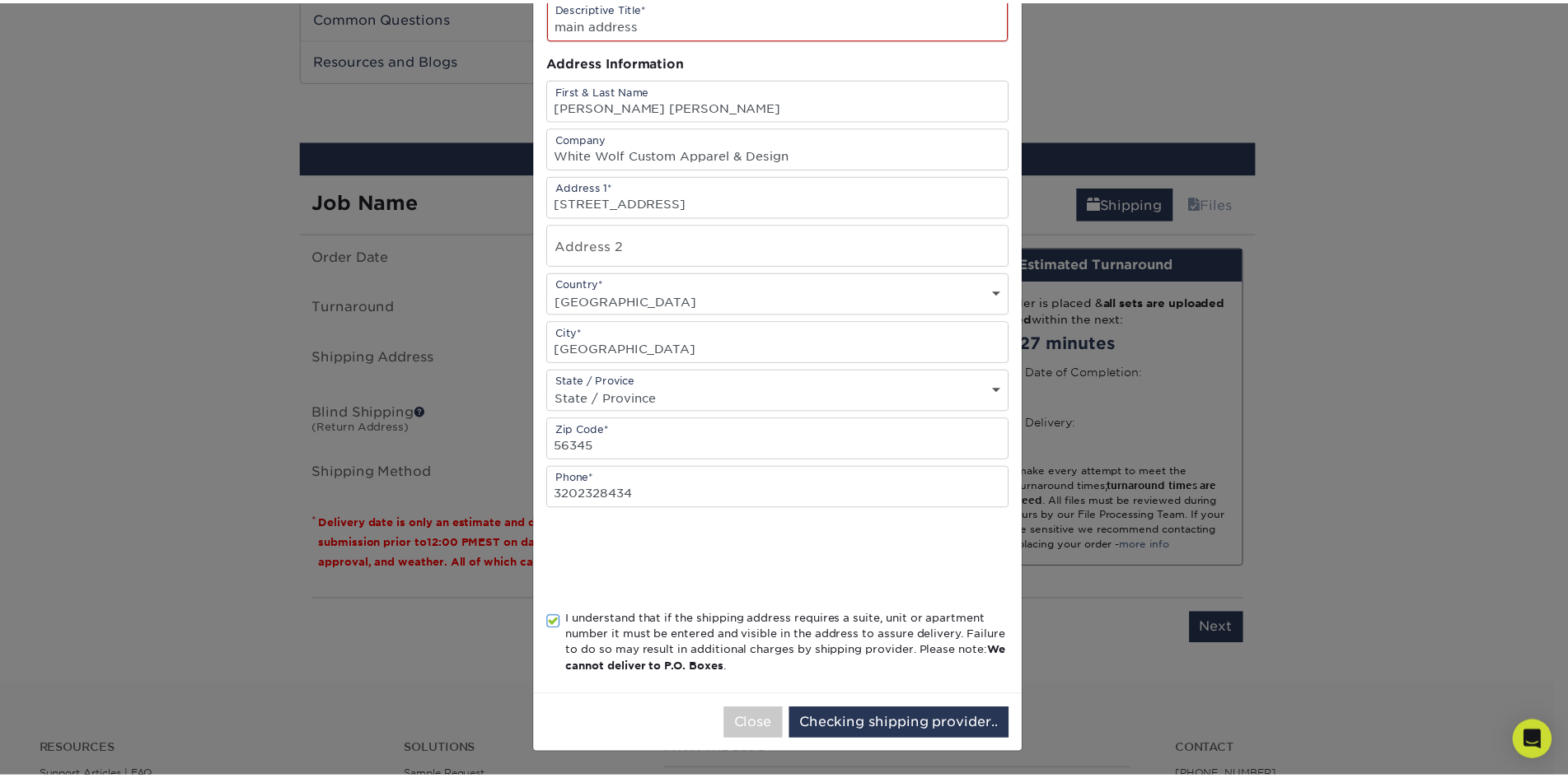
scroll to position [0, 0]
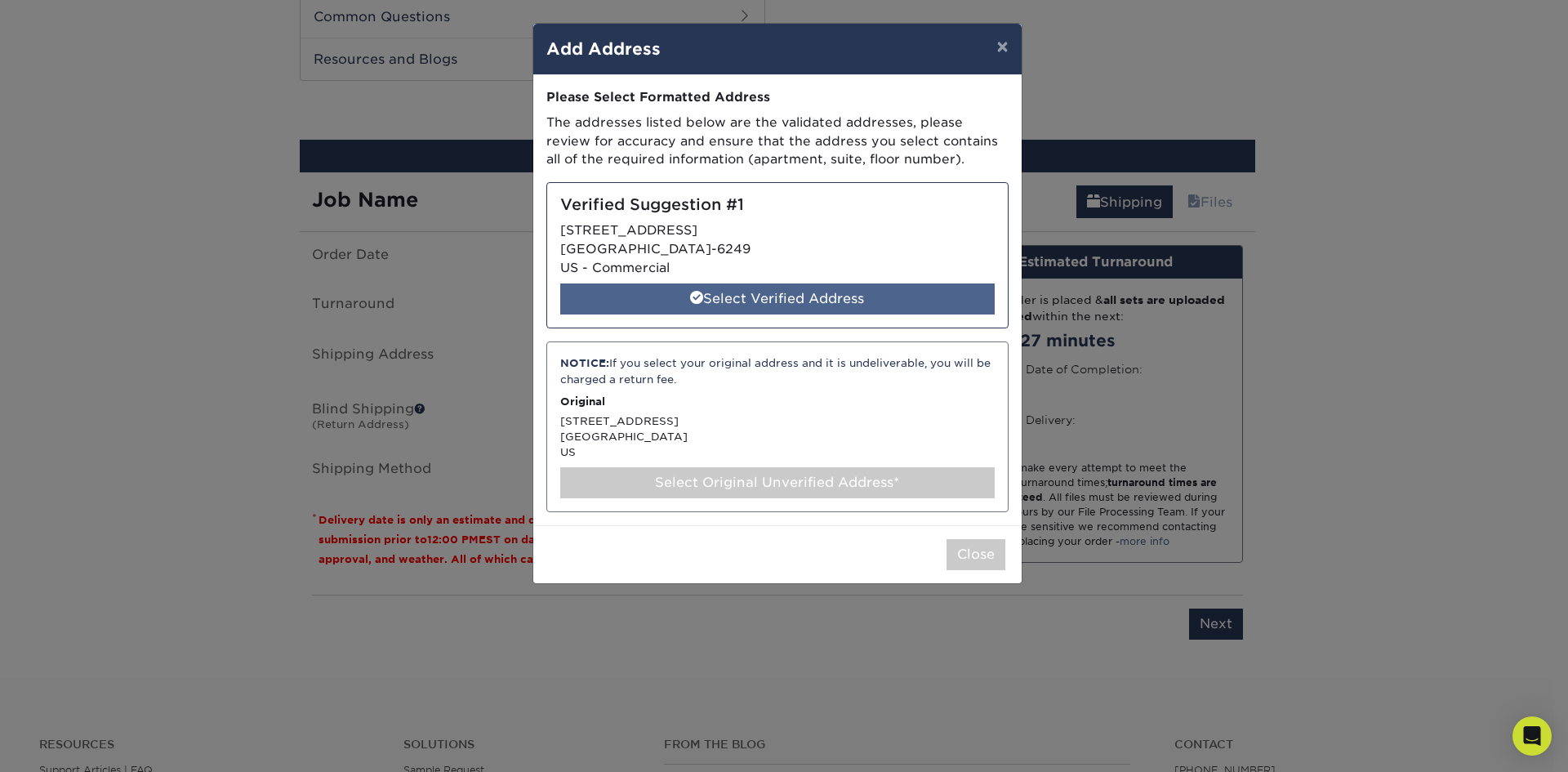
click at [776, 295] on div "Select Verified Address" at bounding box center [778, 299] width 435 height 31
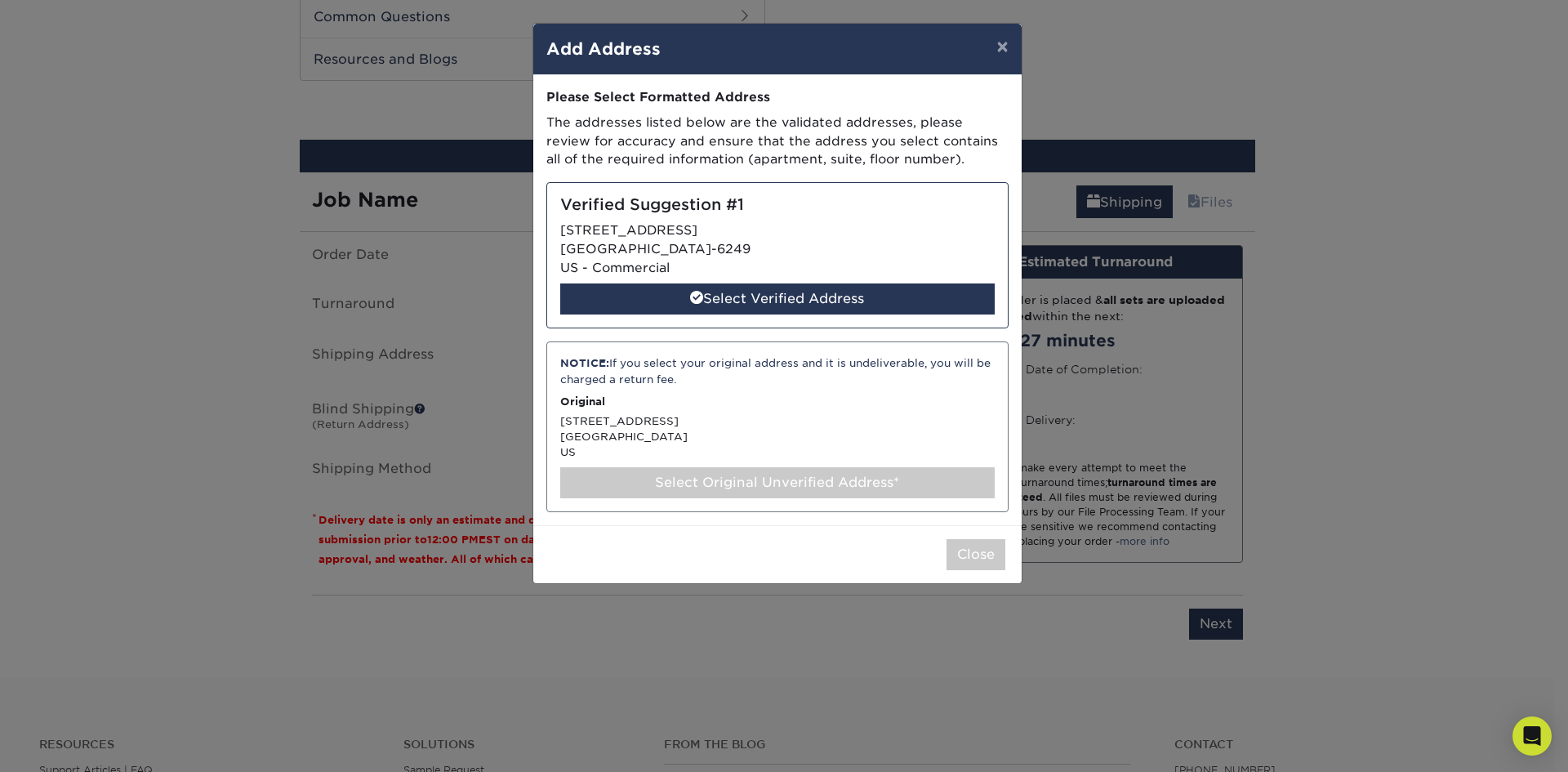
select select "285065"
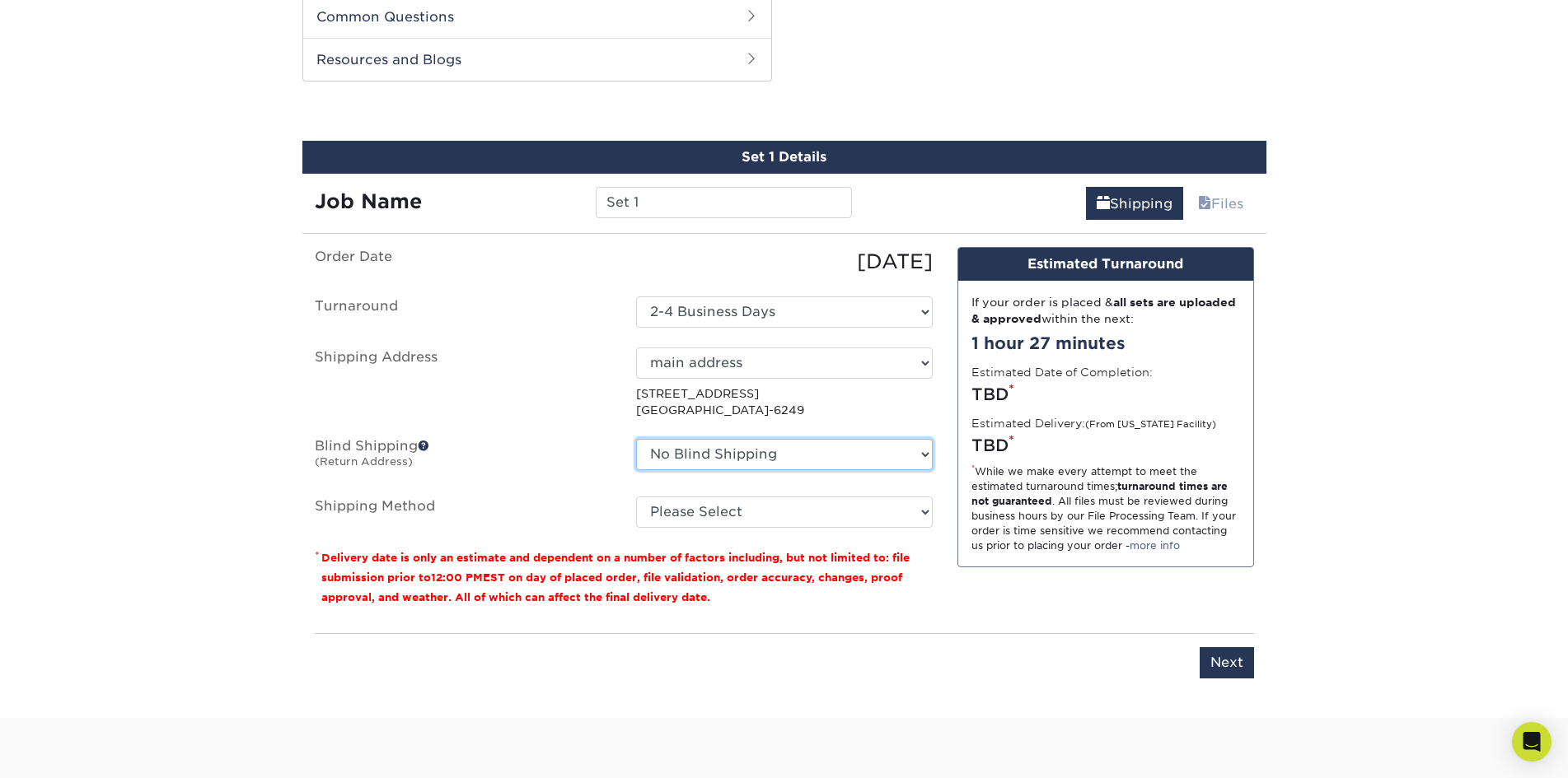
click at [864, 453] on select "No Blind Shipping + Add New Address" at bounding box center [784, 455] width 296 height 31
click at [835, 501] on select "Please Select Ground Shipping (+$21.73) 3 Day Shipping Service (+$24.30) 2 Day …" at bounding box center [784, 512] width 296 height 31
select select "03"
click at [636, 496] on select "Please Select Ground Shipping (+$21.73) 3 Day Shipping Service (+$24.30) 2 Day …" at bounding box center [784, 512] width 296 height 31
